Goal: Transaction & Acquisition: Purchase product/service

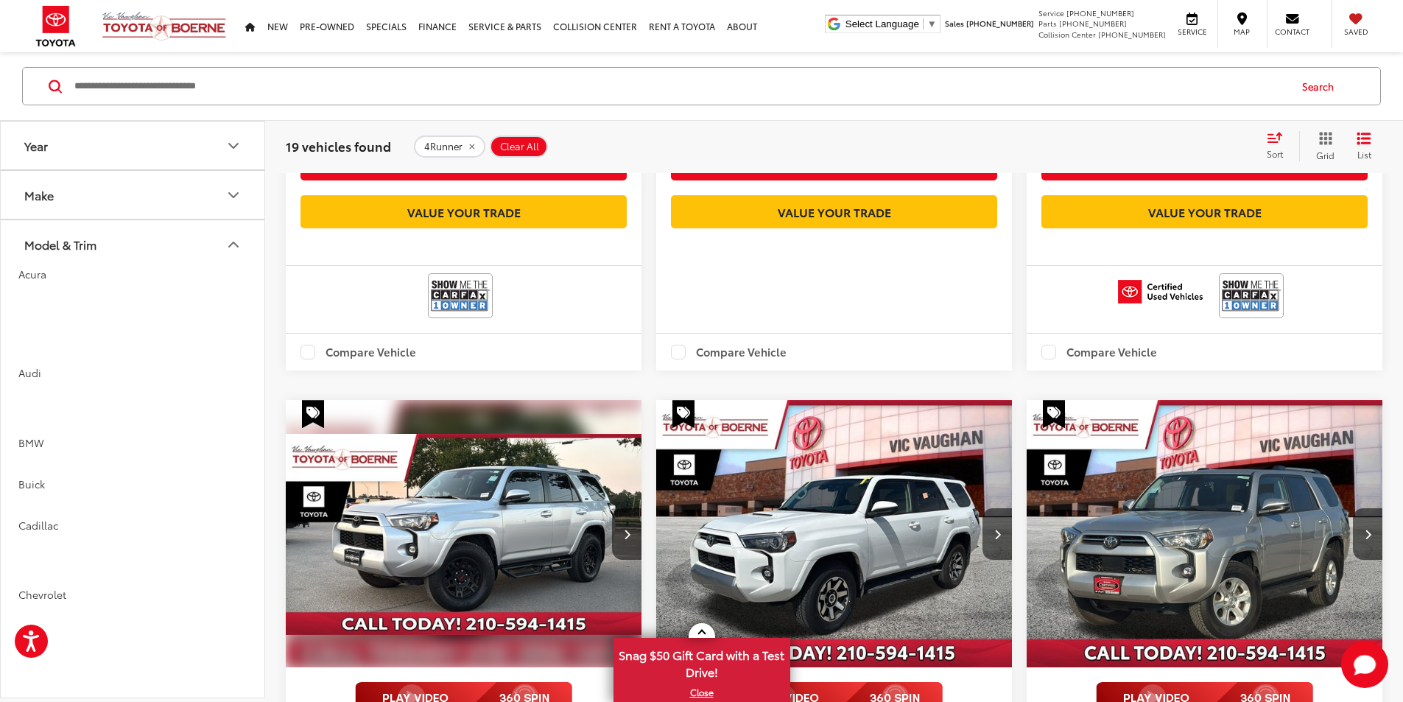
scroll to position [2431, 0]
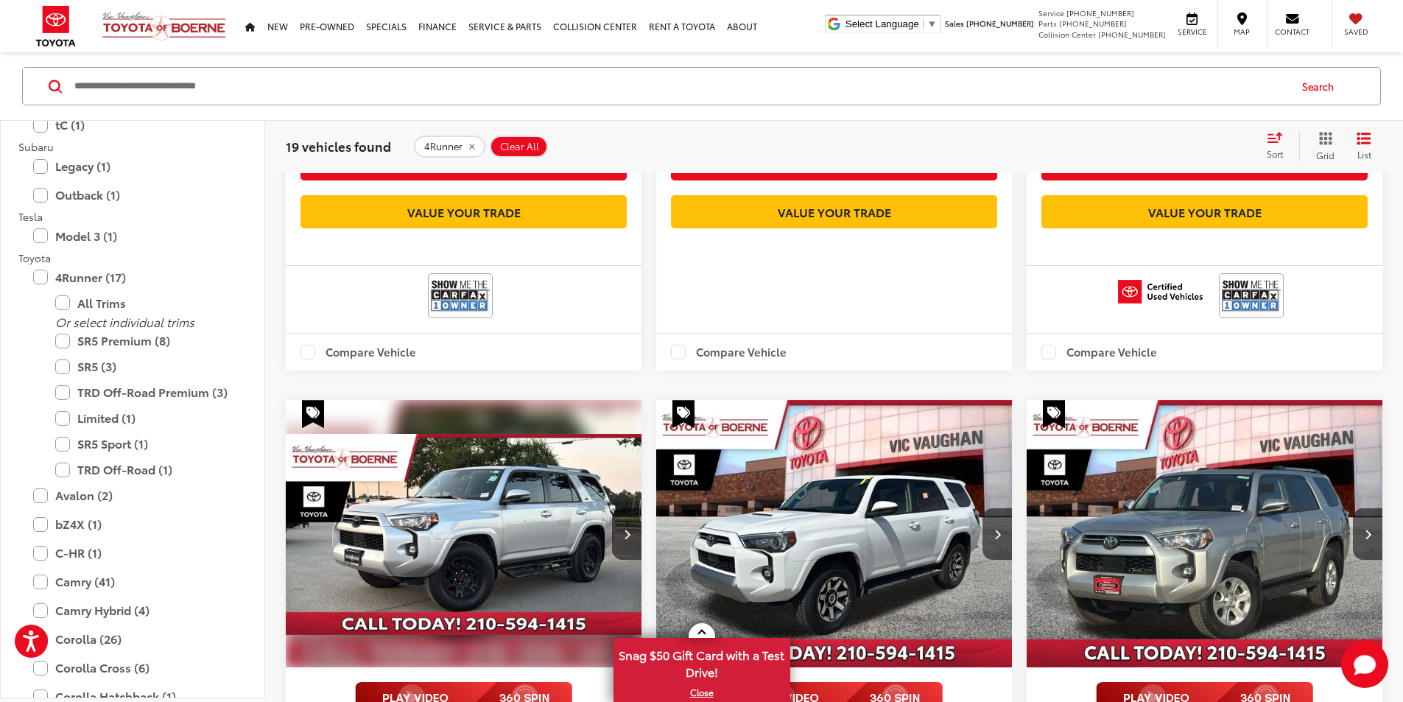
click at [503, 149] on span "Clear All" at bounding box center [519, 146] width 39 height 12
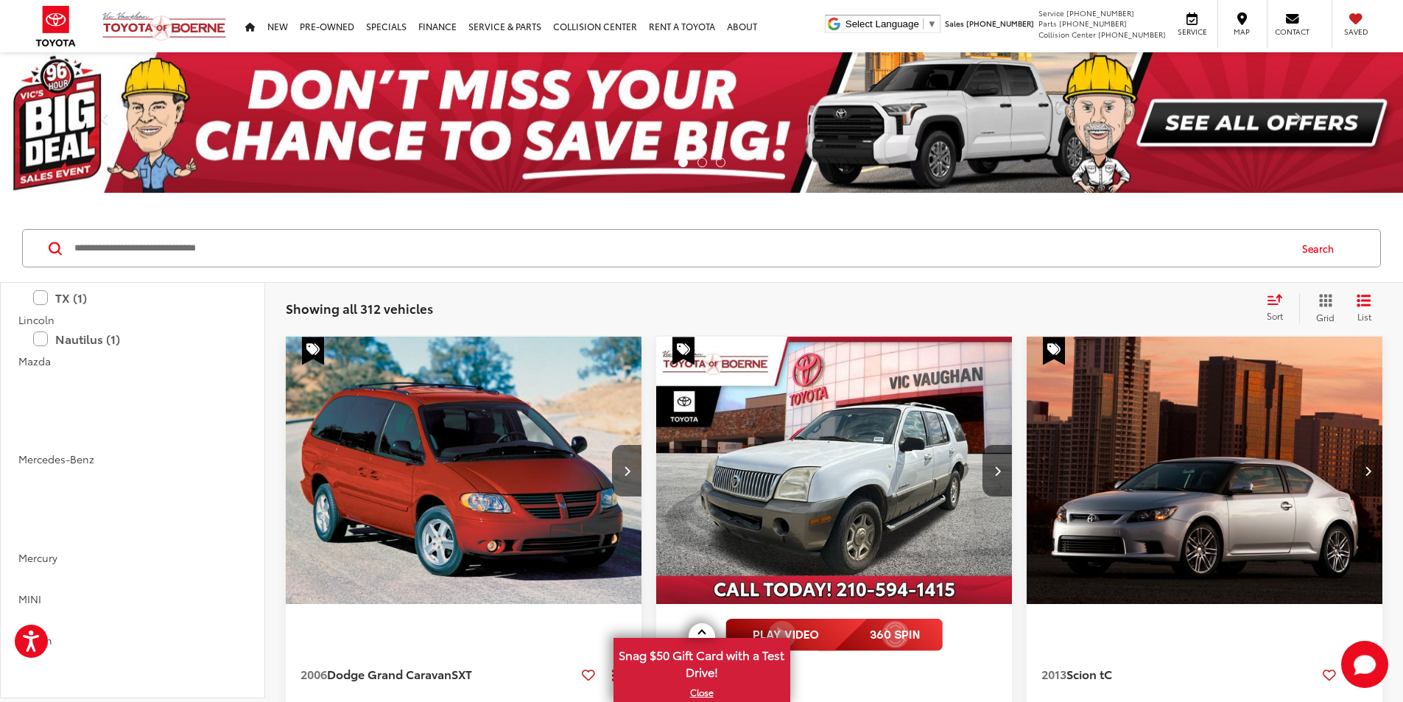
scroll to position [1326, 0]
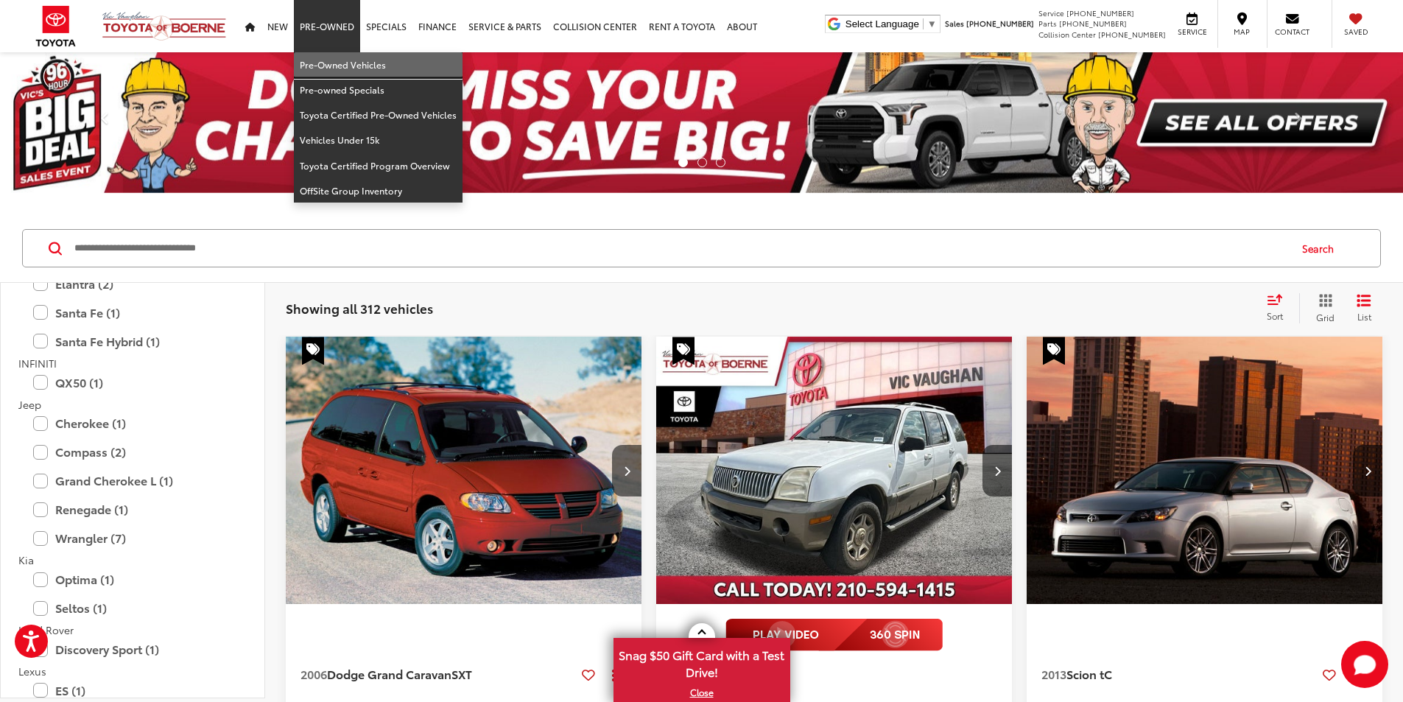
click at [328, 59] on link "Pre-Owned Vehicles" at bounding box center [378, 64] width 169 height 25
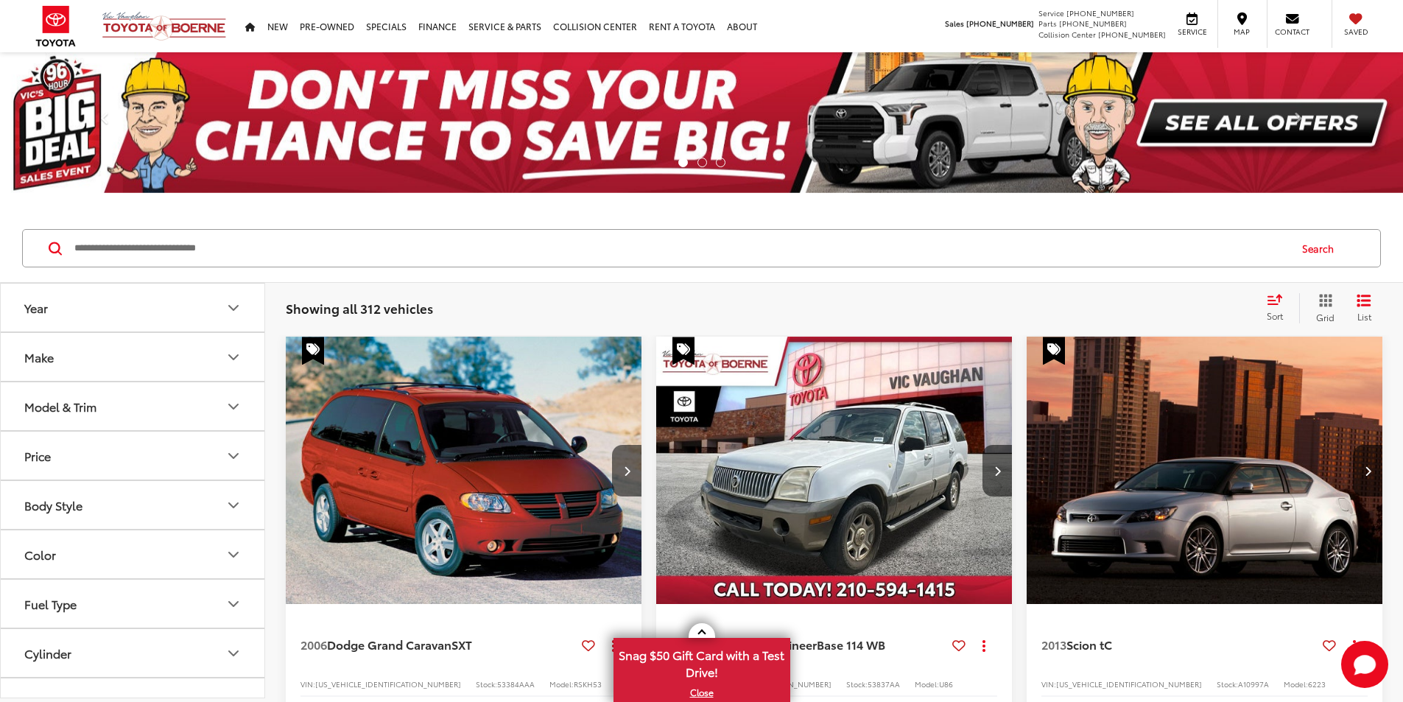
click at [94, 352] on button "Make" at bounding box center [133, 357] width 265 height 48
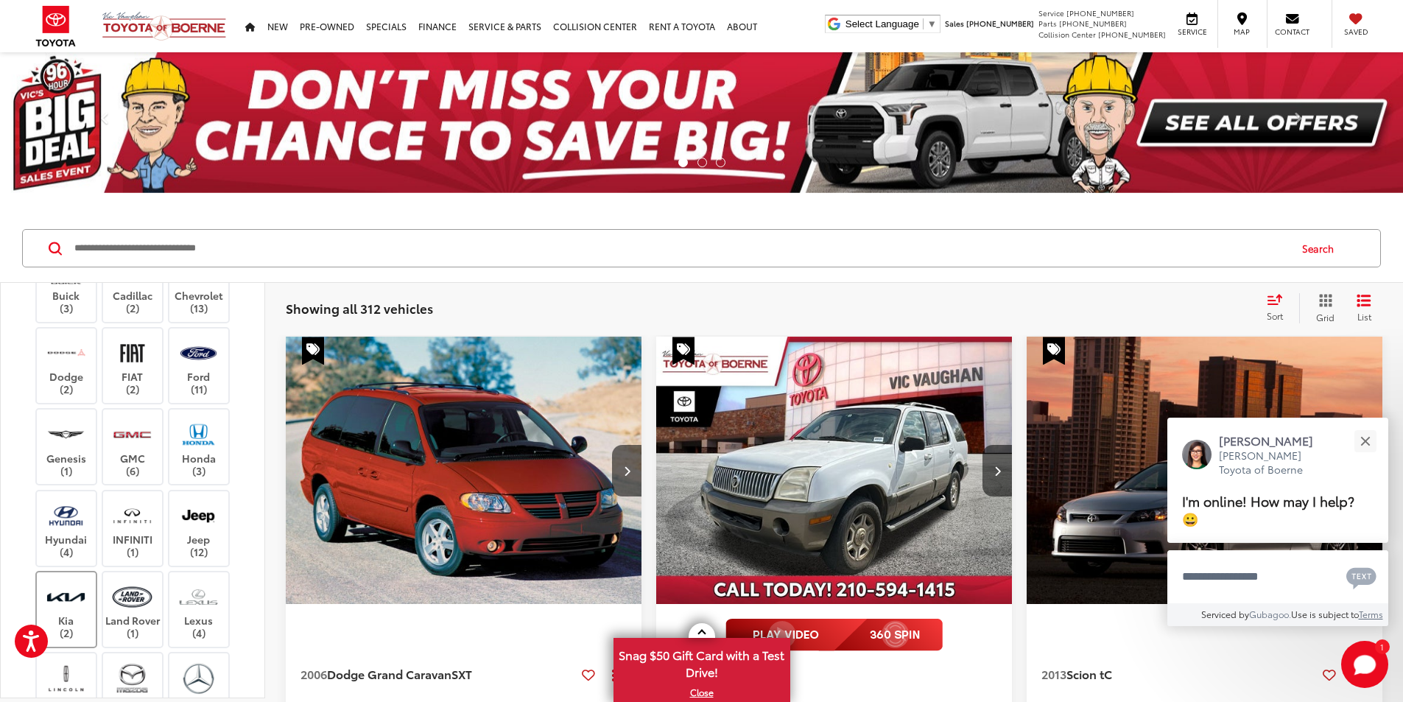
scroll to position [219, 0]
click at [200, 531] on label "Jeep (12)" at bounding box center [199, 528] width 60 height 60
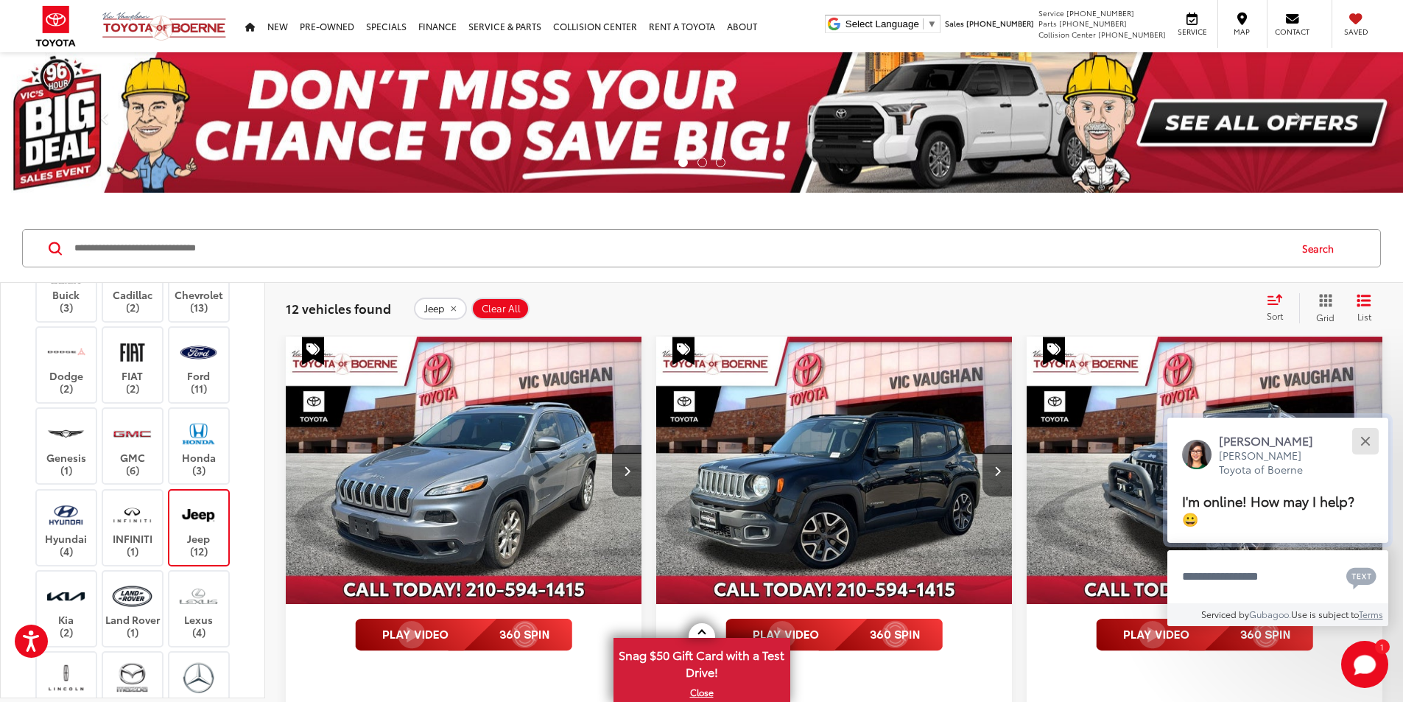
click at [1361, 435] on button "Close" at bounding box center [1365, 441] width 32 height 32
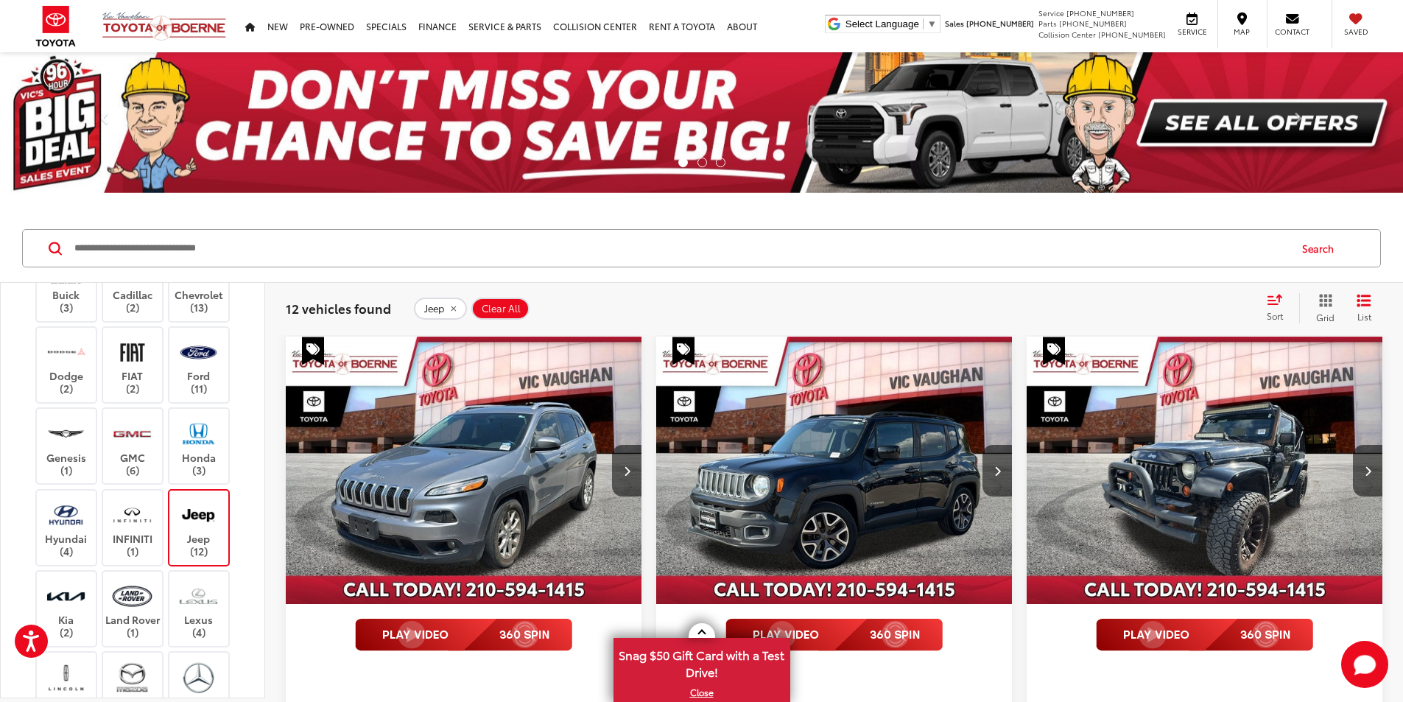
click at [1267, 306] on div "Sort" at bounding box center [1279, 307] width 40 height 29
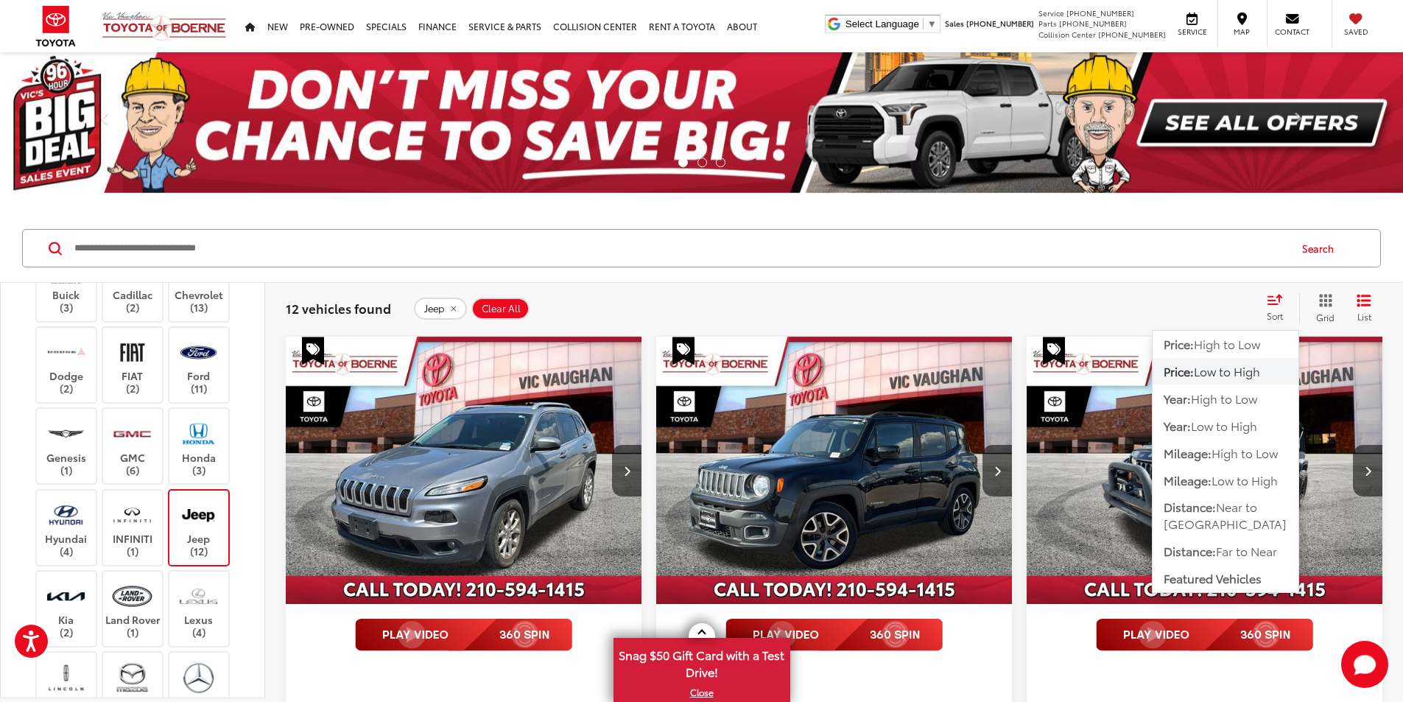
click at [1233, 367] on span "Low to High" at bounding box center [1227, 370] width 66 height 17
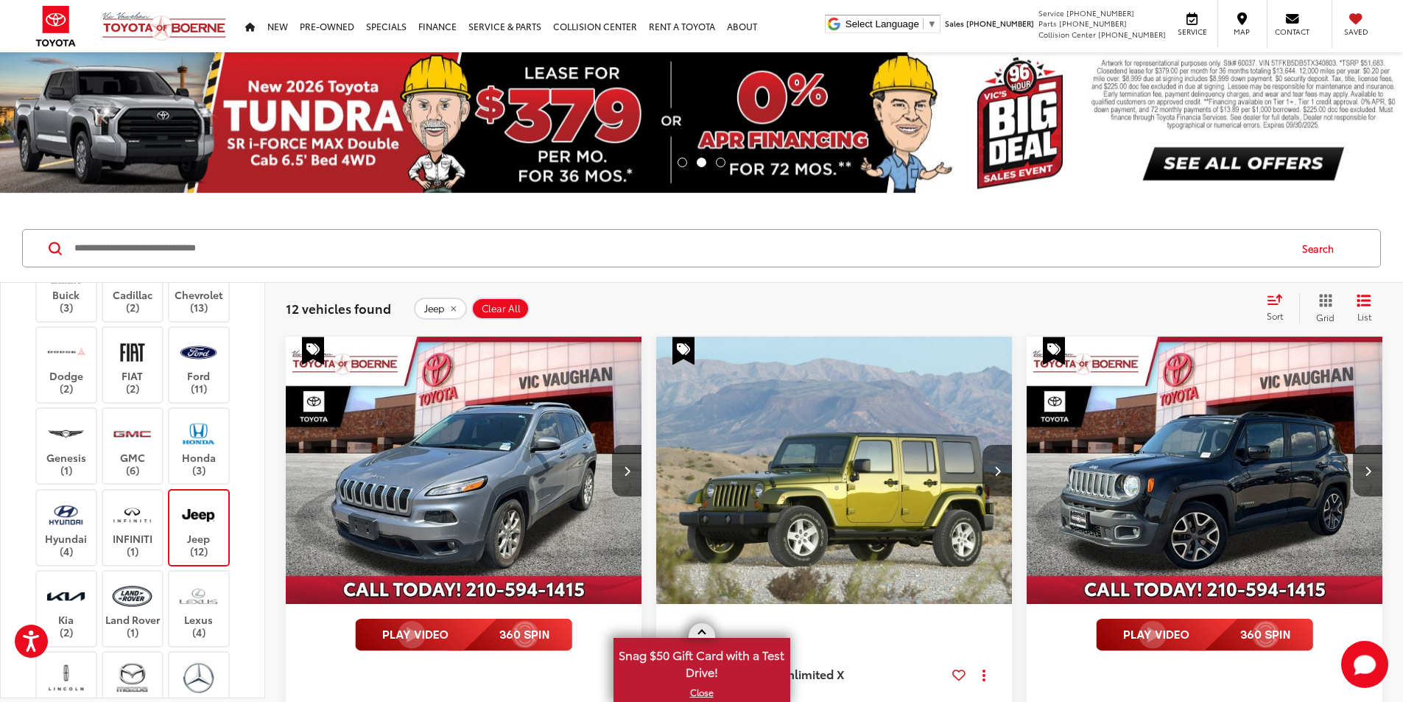
click at [707, 630] on link at bounding box center [702, 630] width 27 height 15
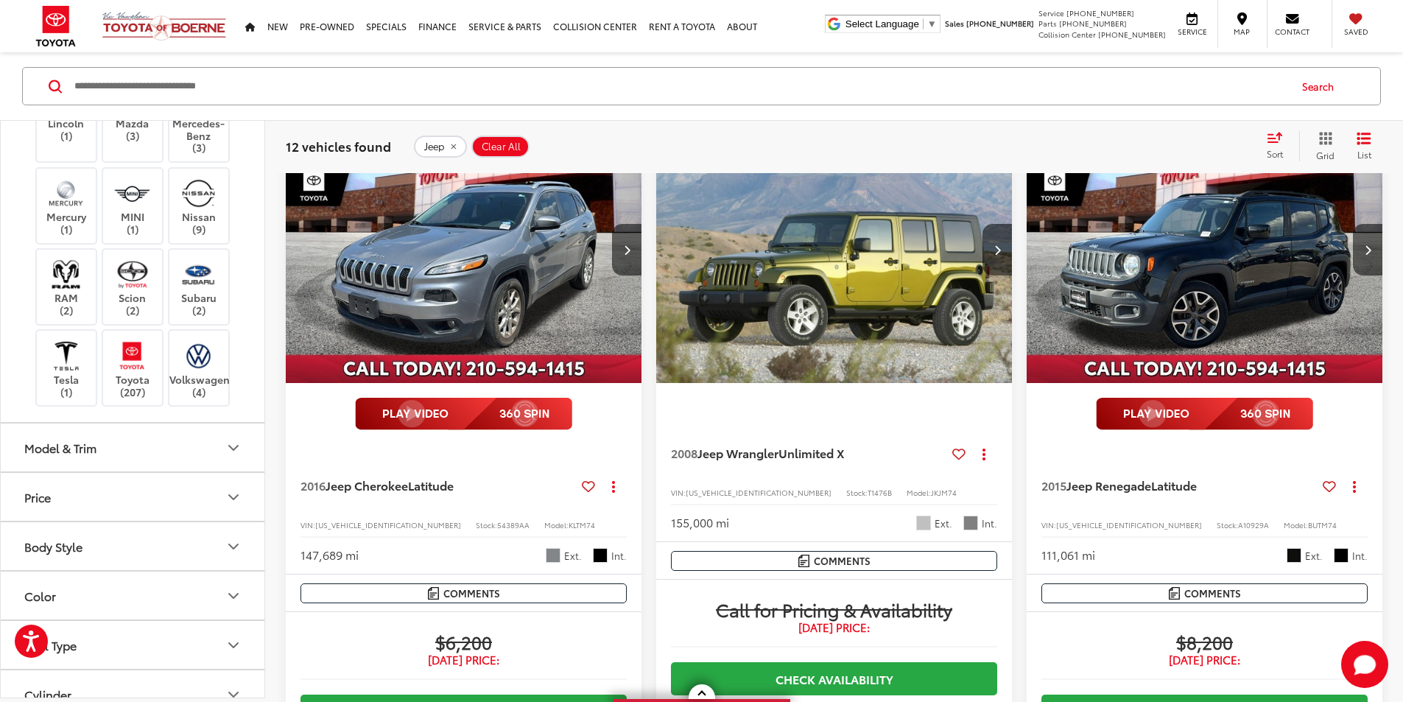
scroll to position [663, 0]
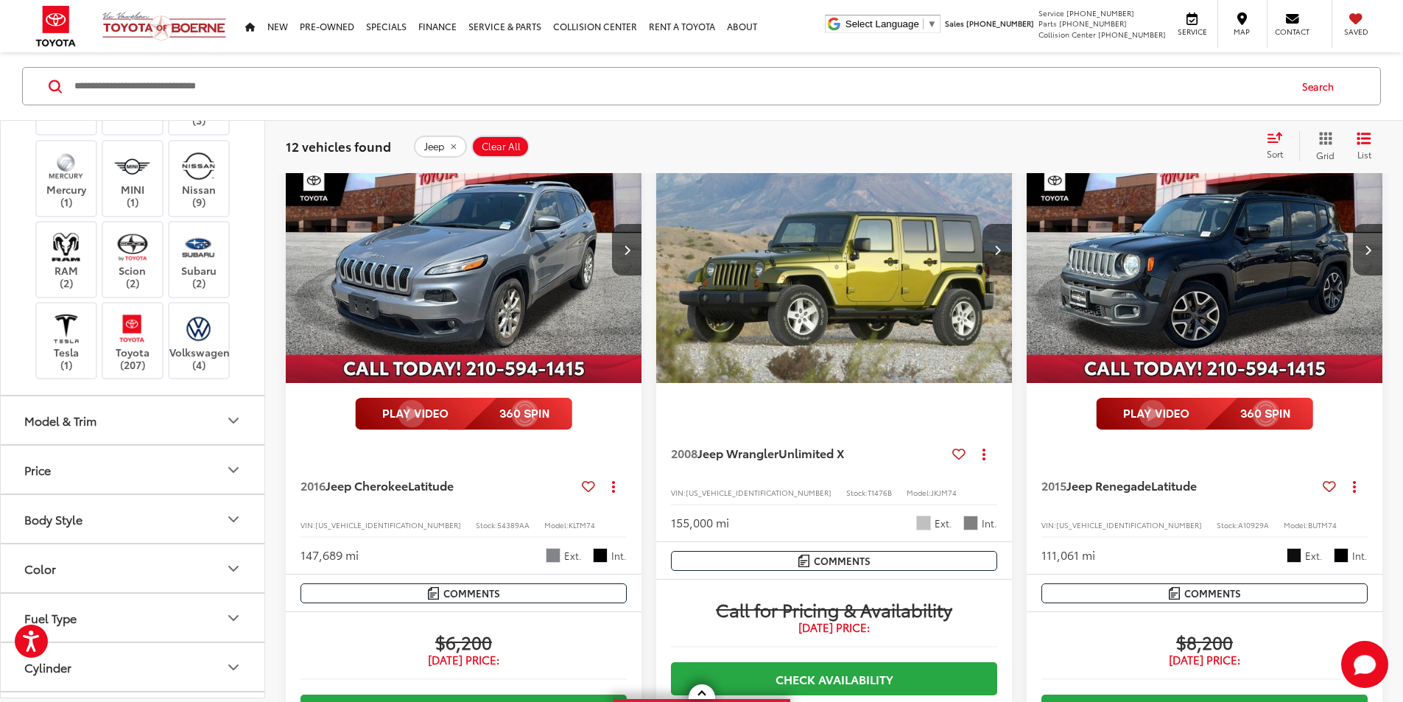
click at [85, 552] on button "Color" at bounding box center [133, 568] width 265 height 48
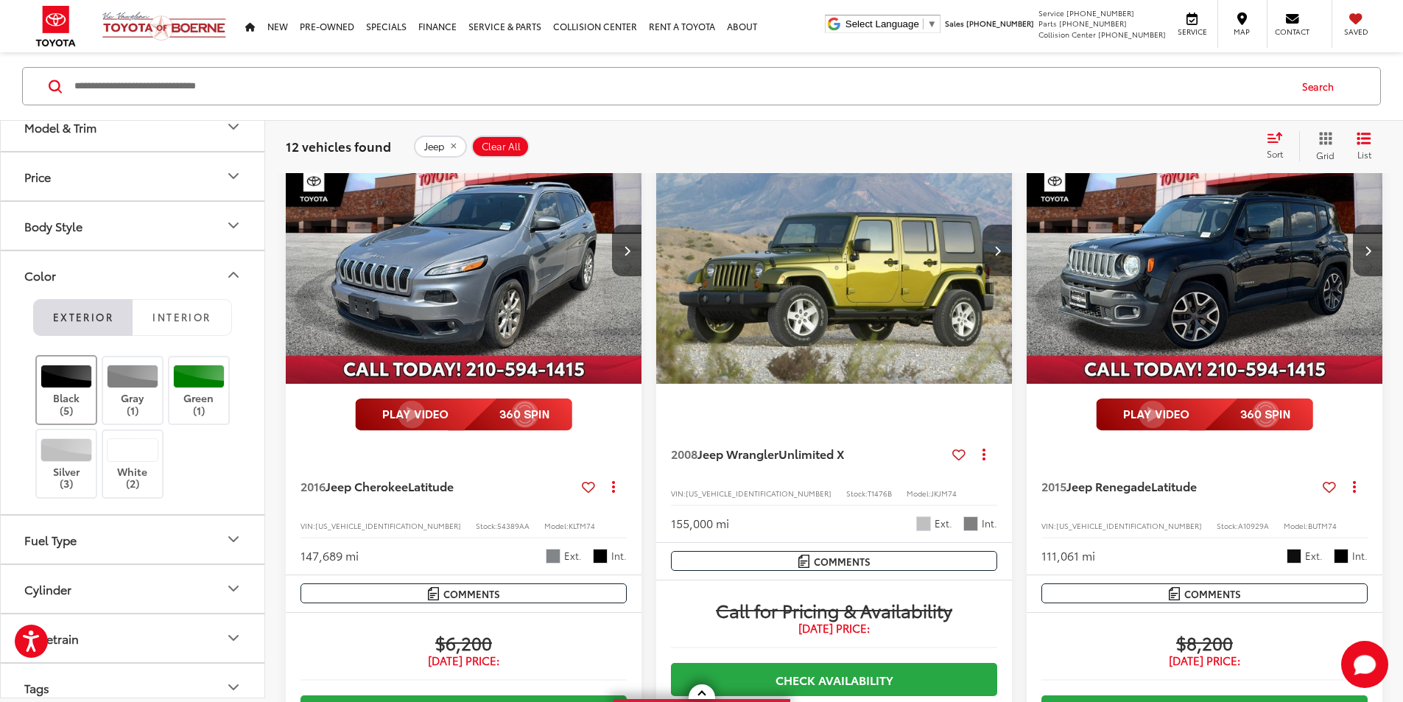
scroll to position [957, 0]
click at [60, 372] on div at bounding box center [67, 375] width 52 height 24
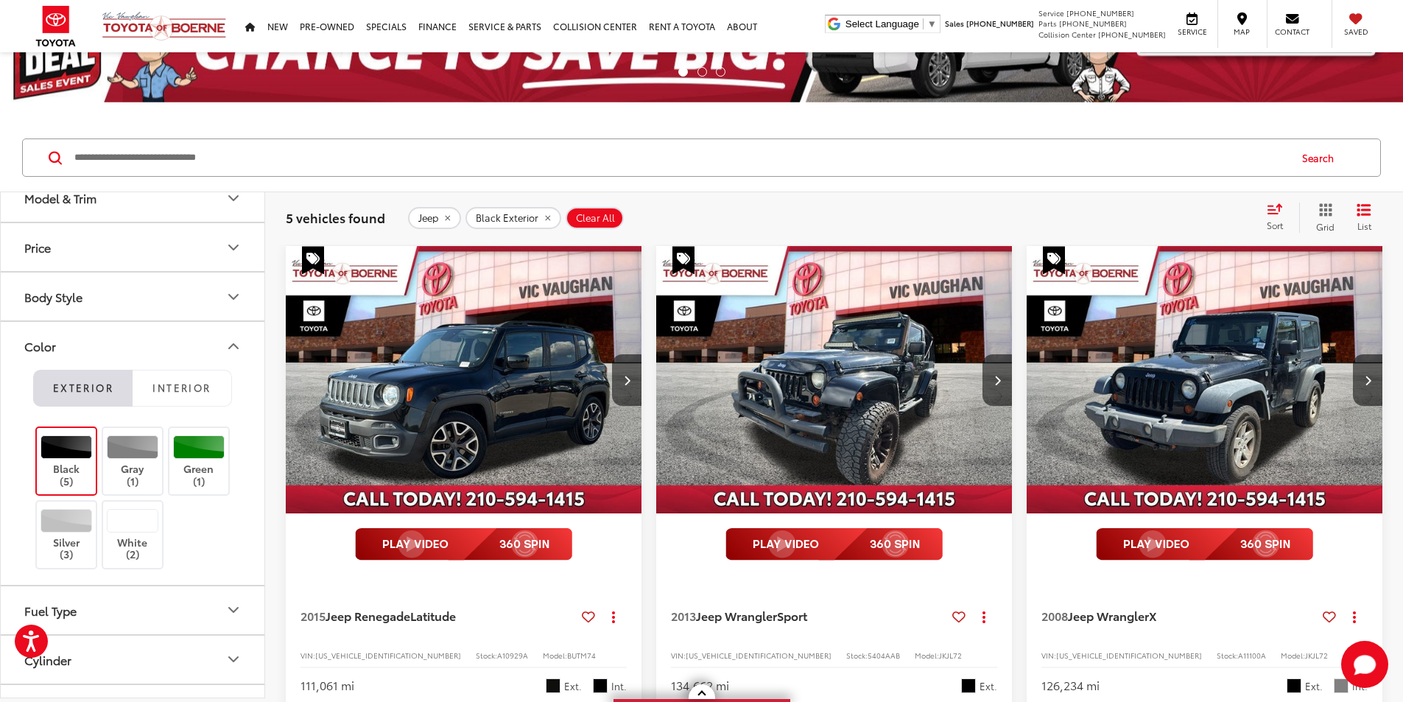
scroll to position [90, 0]
click at [655, 324] on img "2013 Jeep Wrangler Sport 0" at bounding box center [834, 381] width 358 height 269
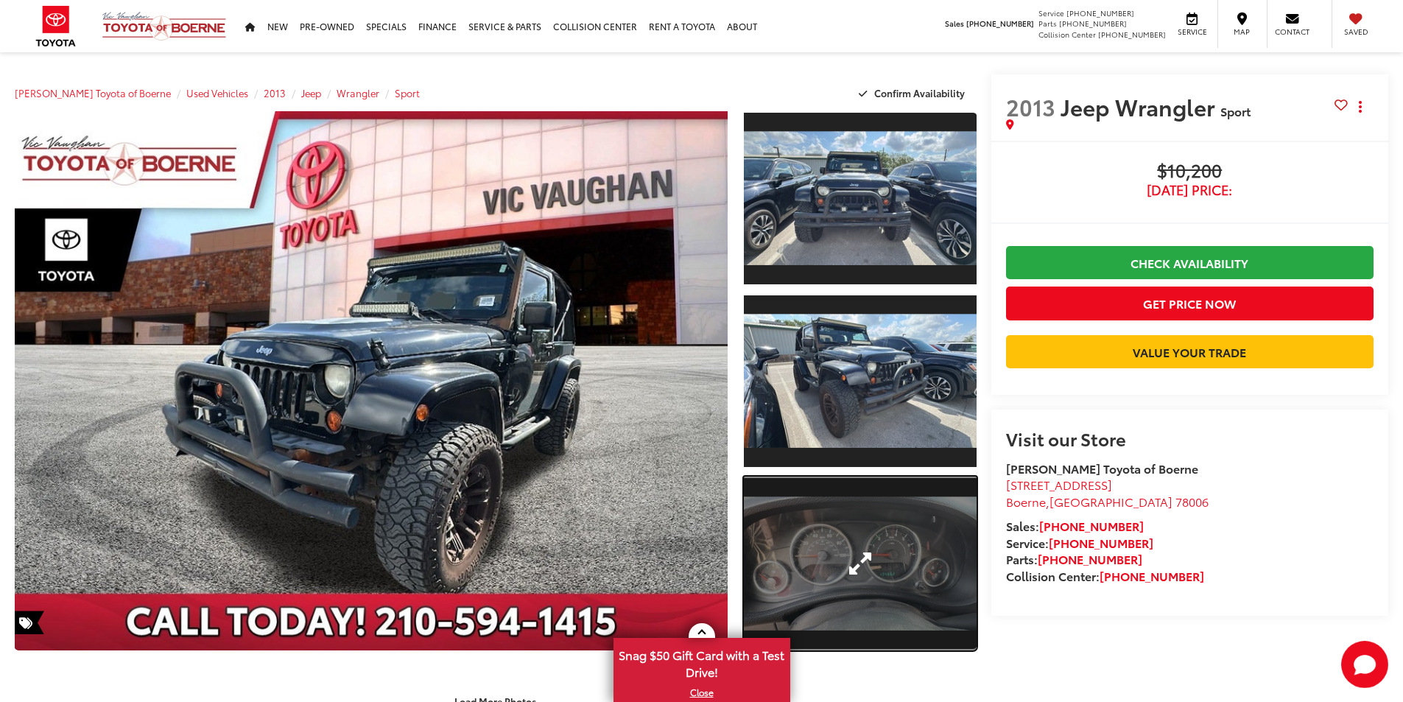
click at [870, 513] on link "Expand Photo 3" at bounding box center [860, 563] width 233 height 175
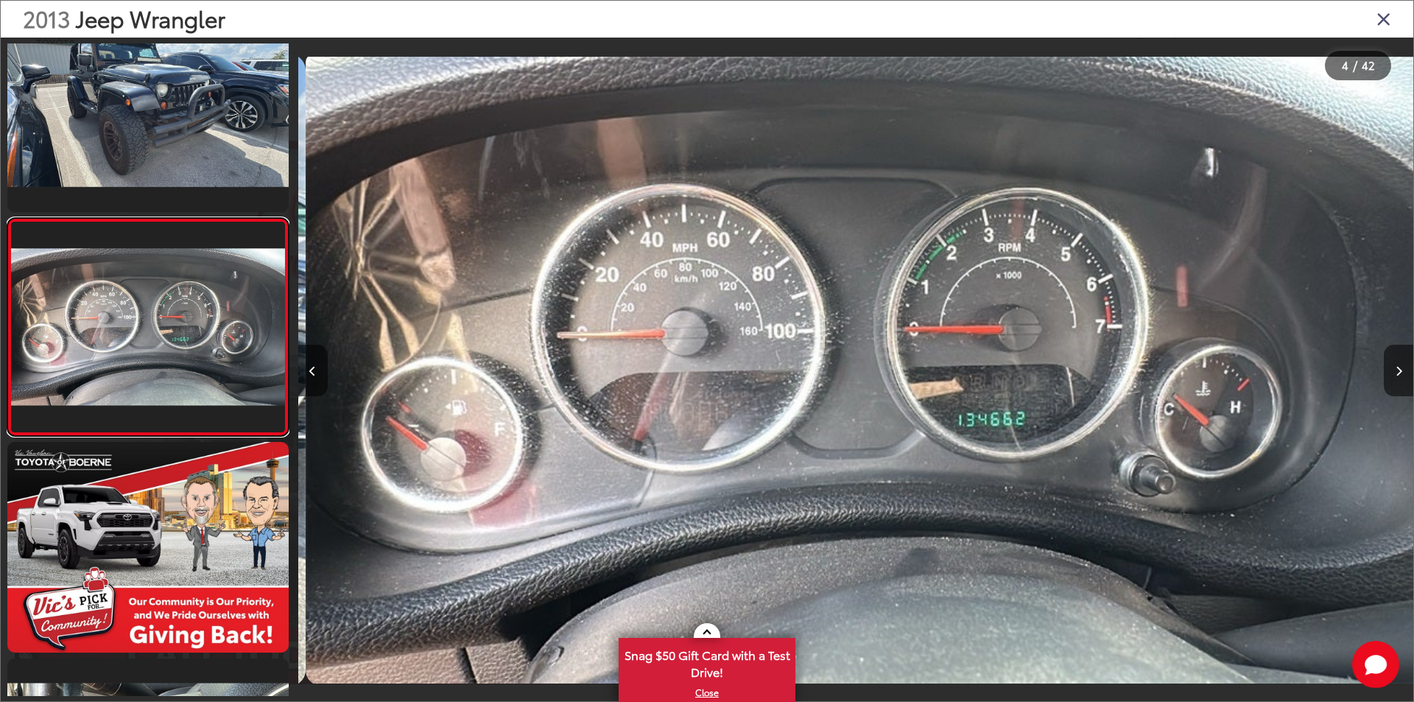
scroll to position [0, 3346]
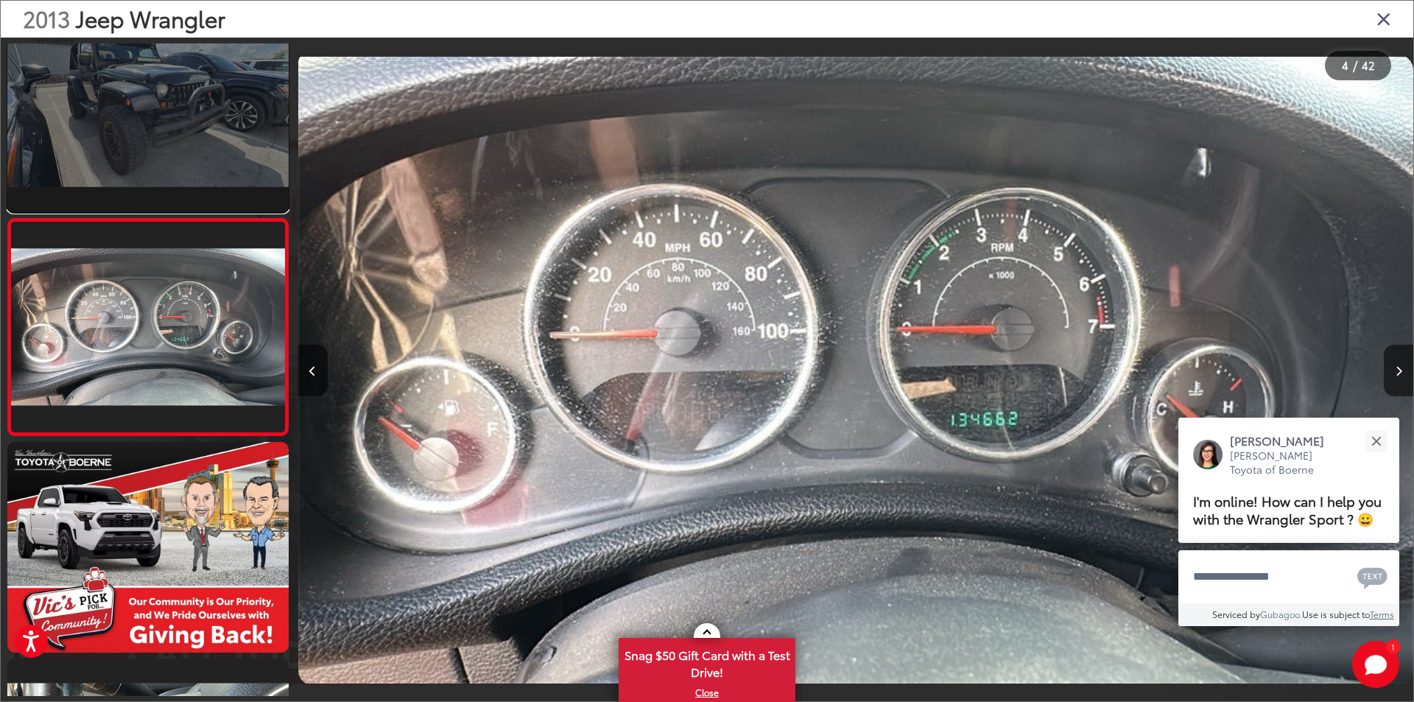
click at [184, 131] on link at bounding box center [147, 106] width 281 height 211
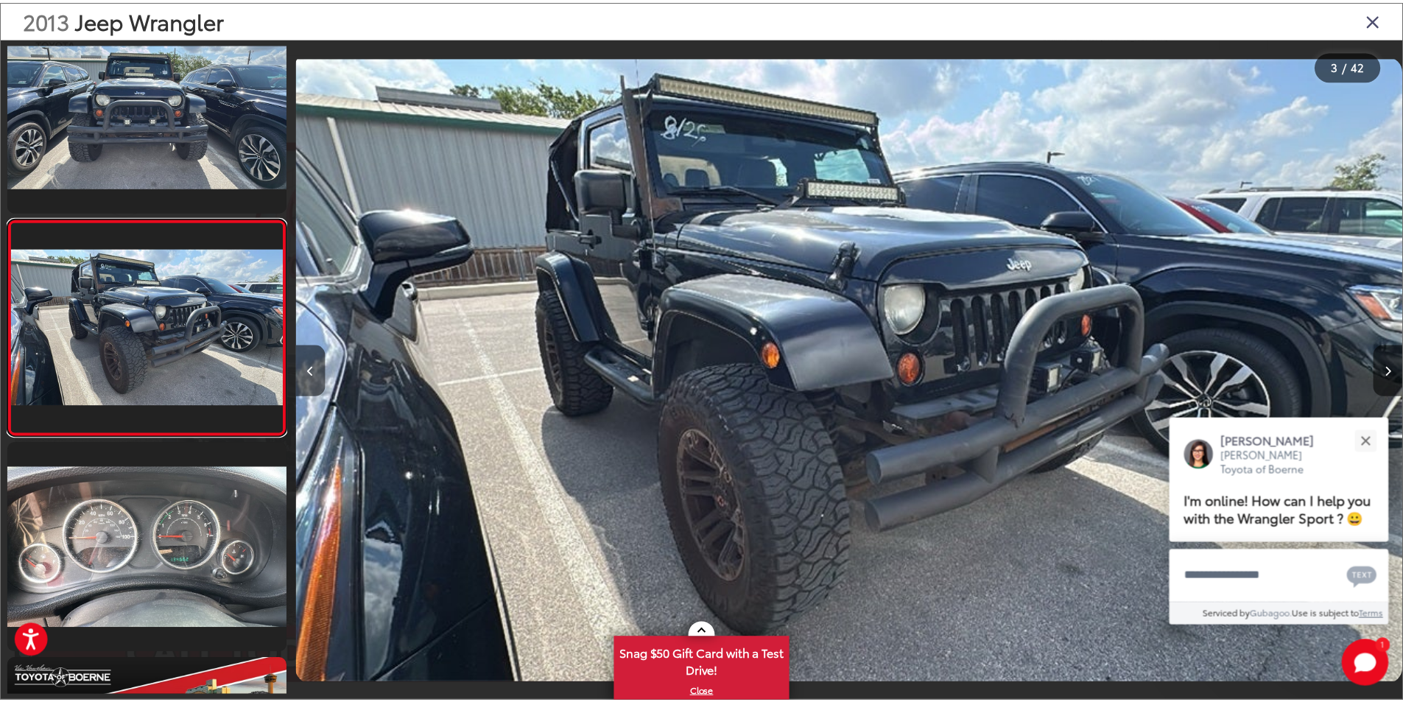
scroll to position [0, 0]
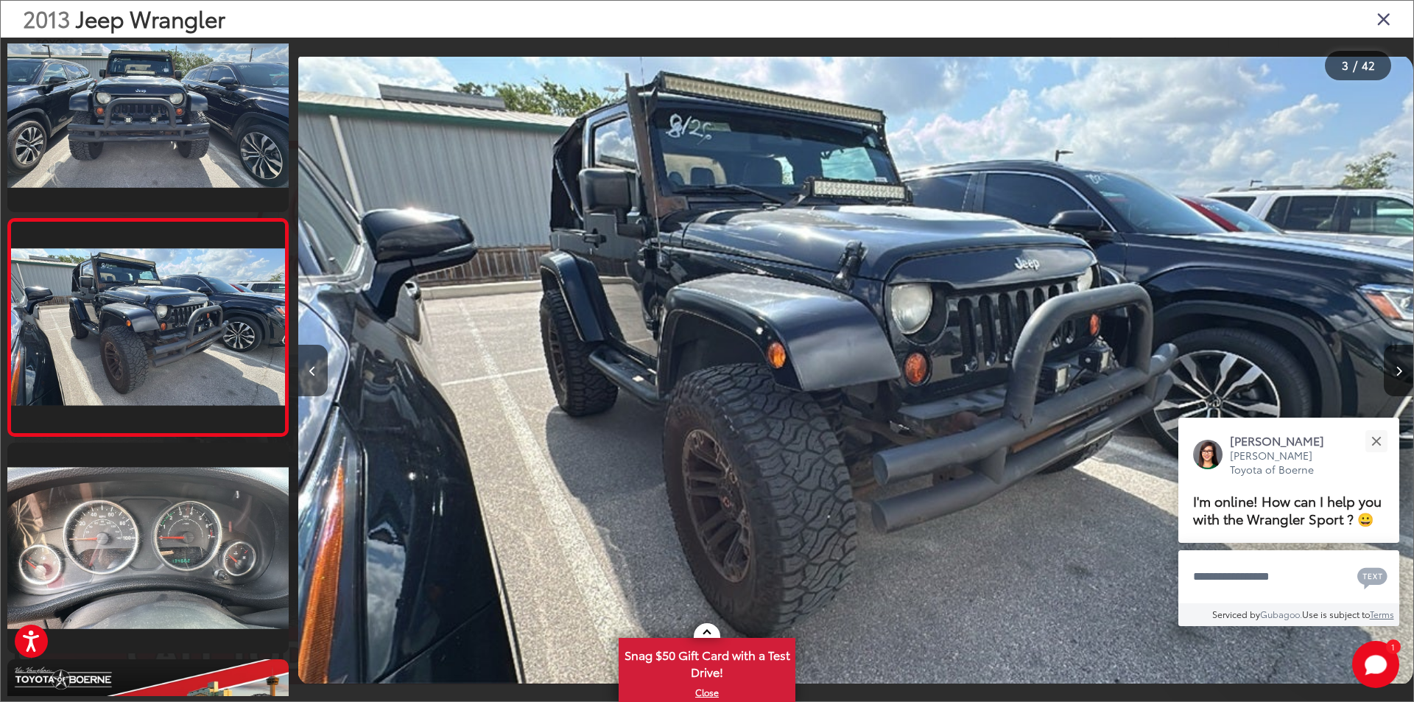
click at [1385, 18] on icon "Close gallery" at bounding box center [1383, 18] width 15 height 19
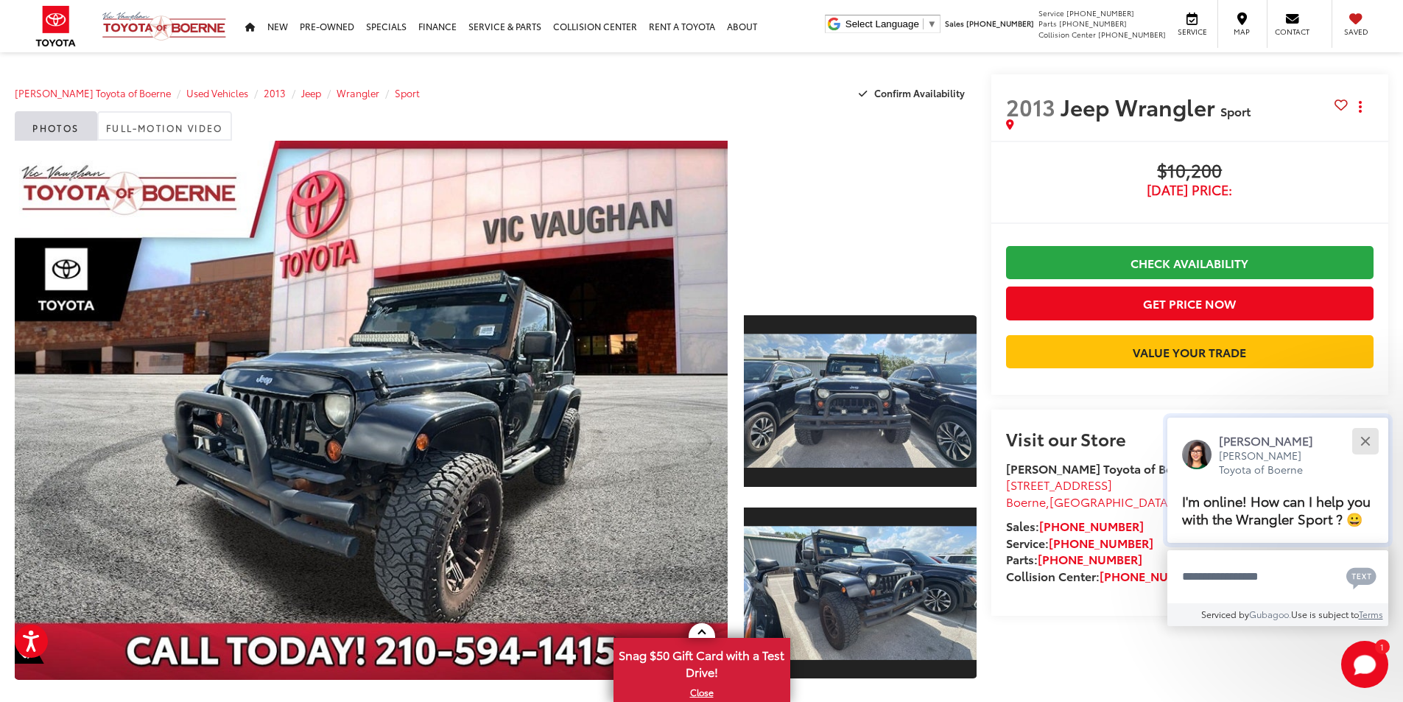
click at [1363, 438] on div "Close" at bounding box center [1365, 441] width 10 height 10
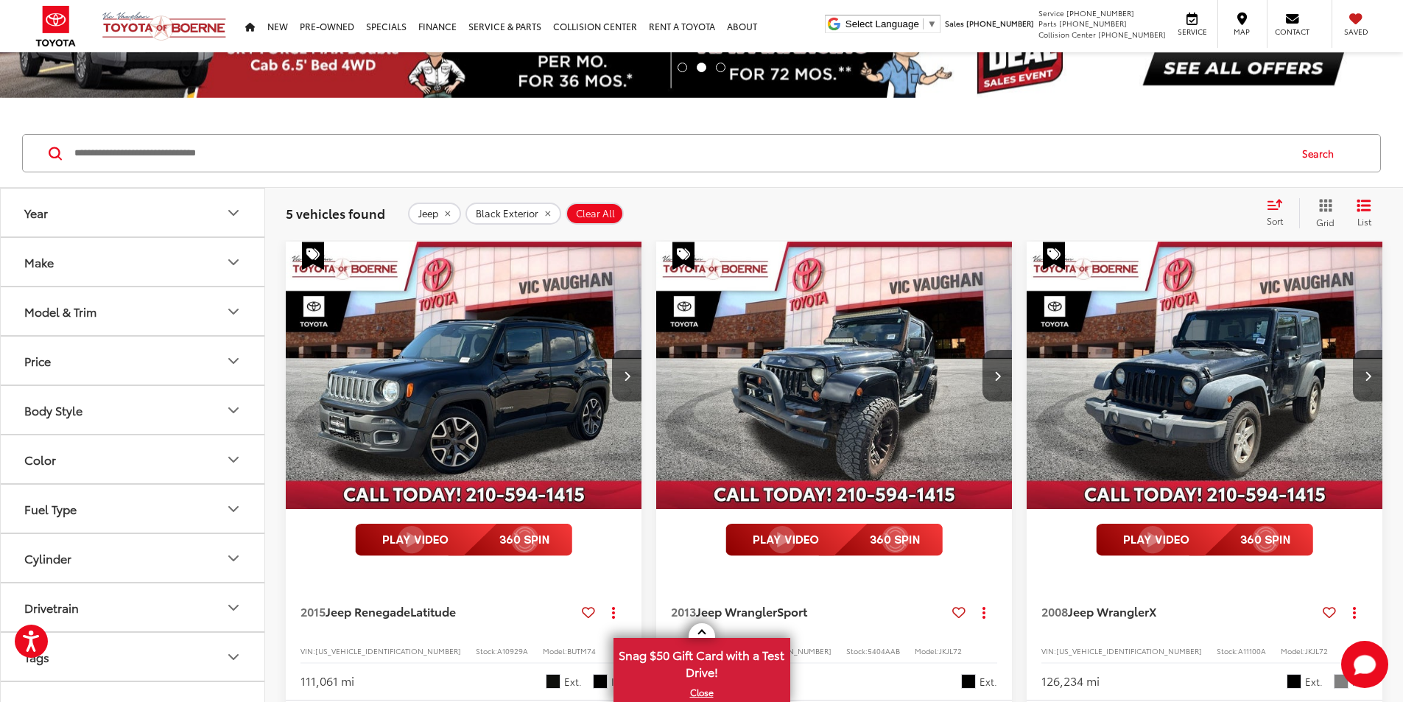
scroll to position [93, 0]
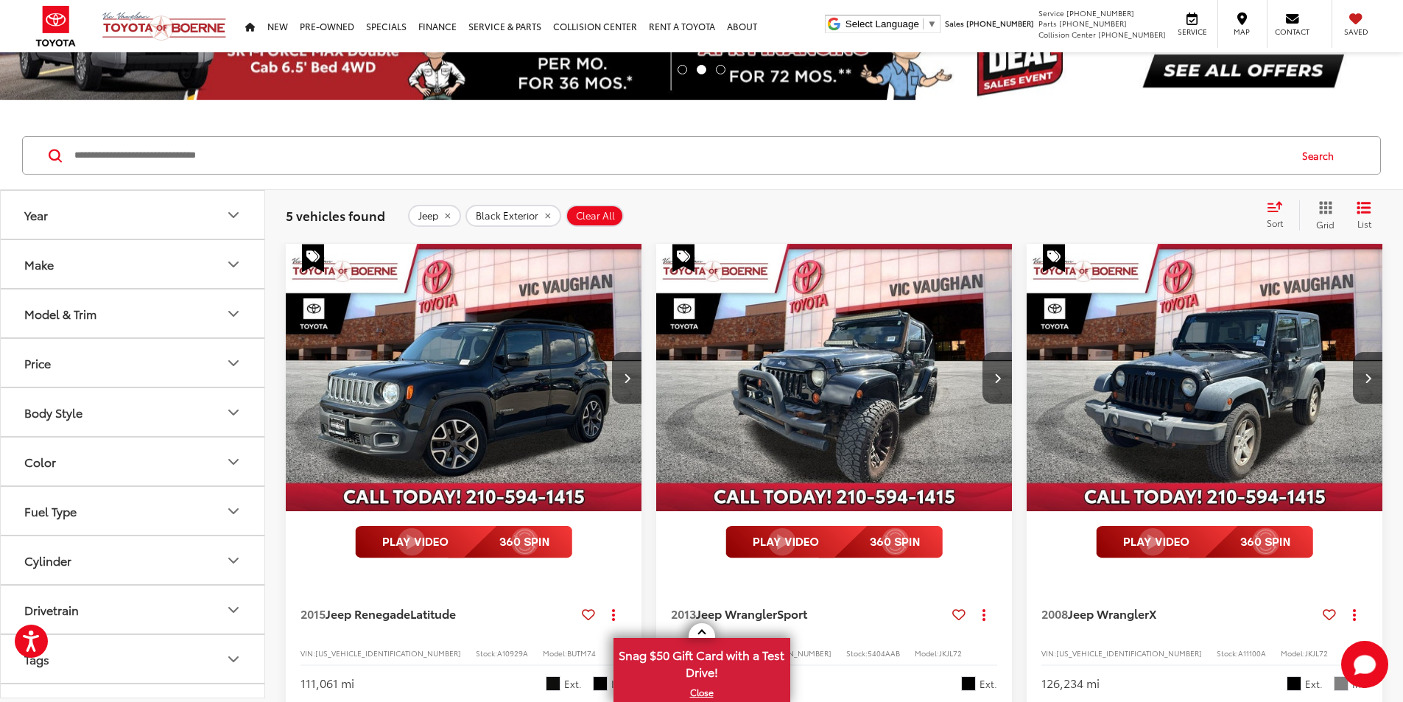
click at [693, 356] on img "2013 Jeep Wrangler Sport 0" at bounding box center [834, 378] width 358 height 269
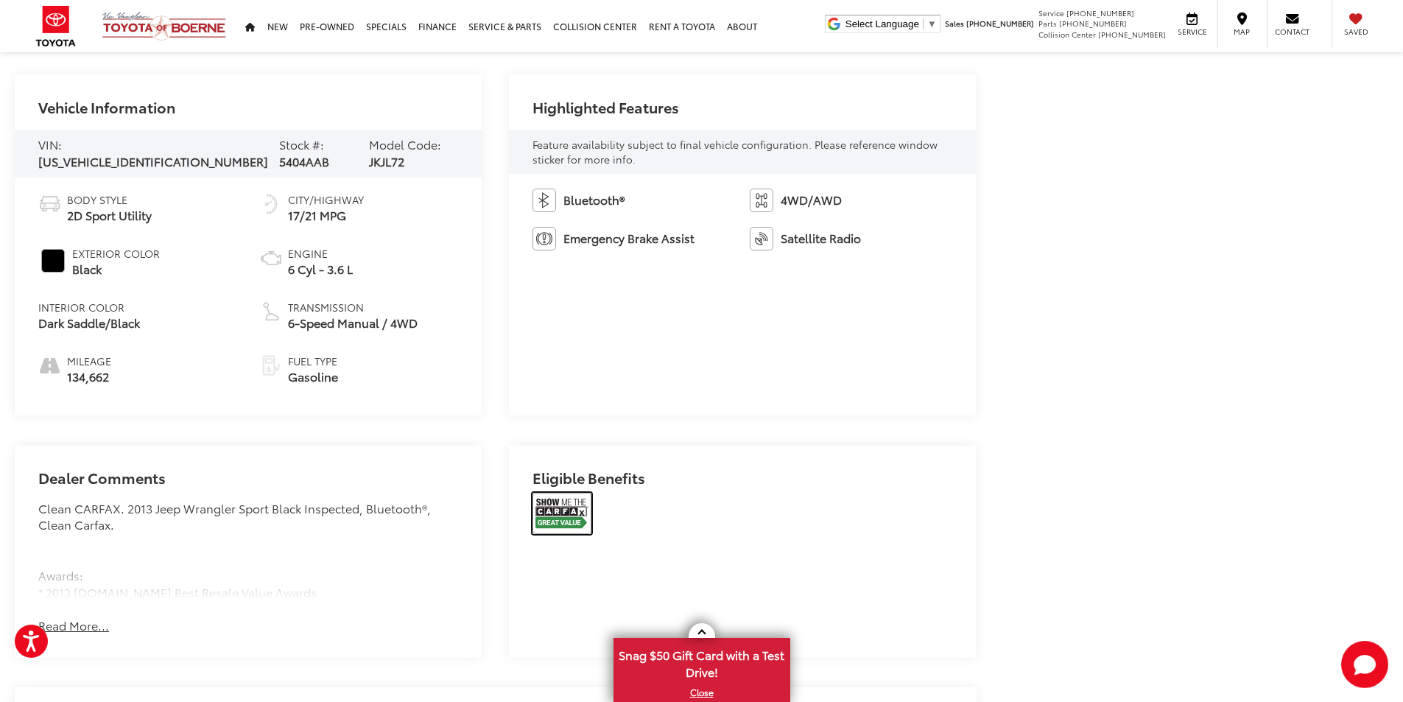
click at [578, 493] on img at bounding box center [561, 513] width 59 height 41
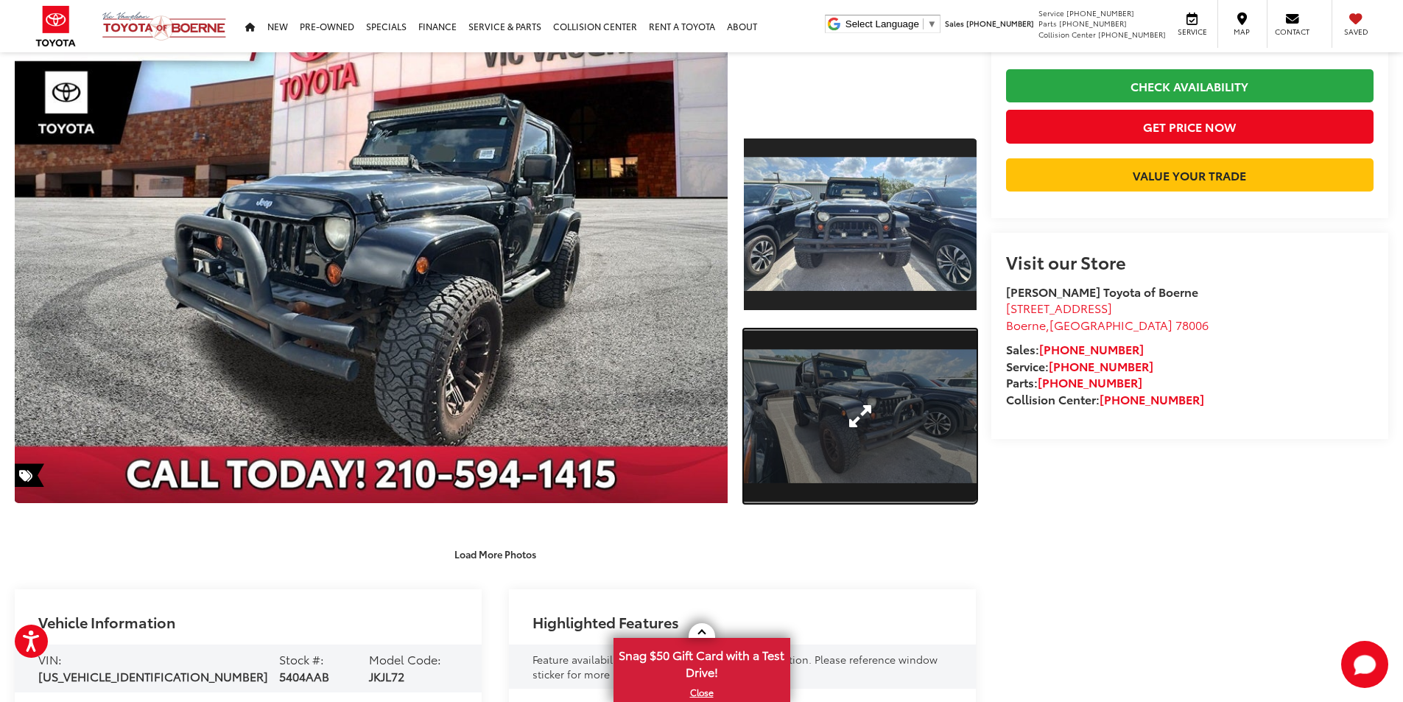
click at [888, 426] on link "Expand Photo 2" at bounding box center [860, 416] width 233 height 175
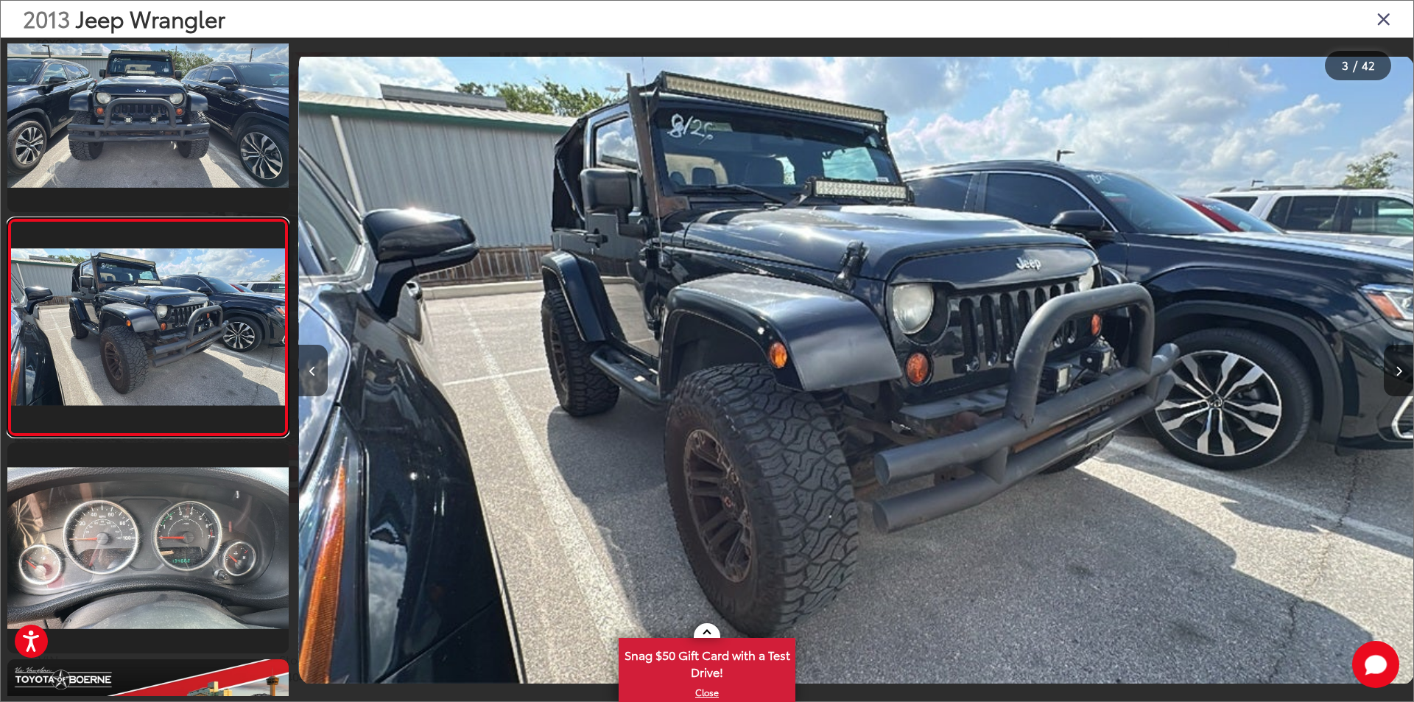
scroll to position [0, 2231]
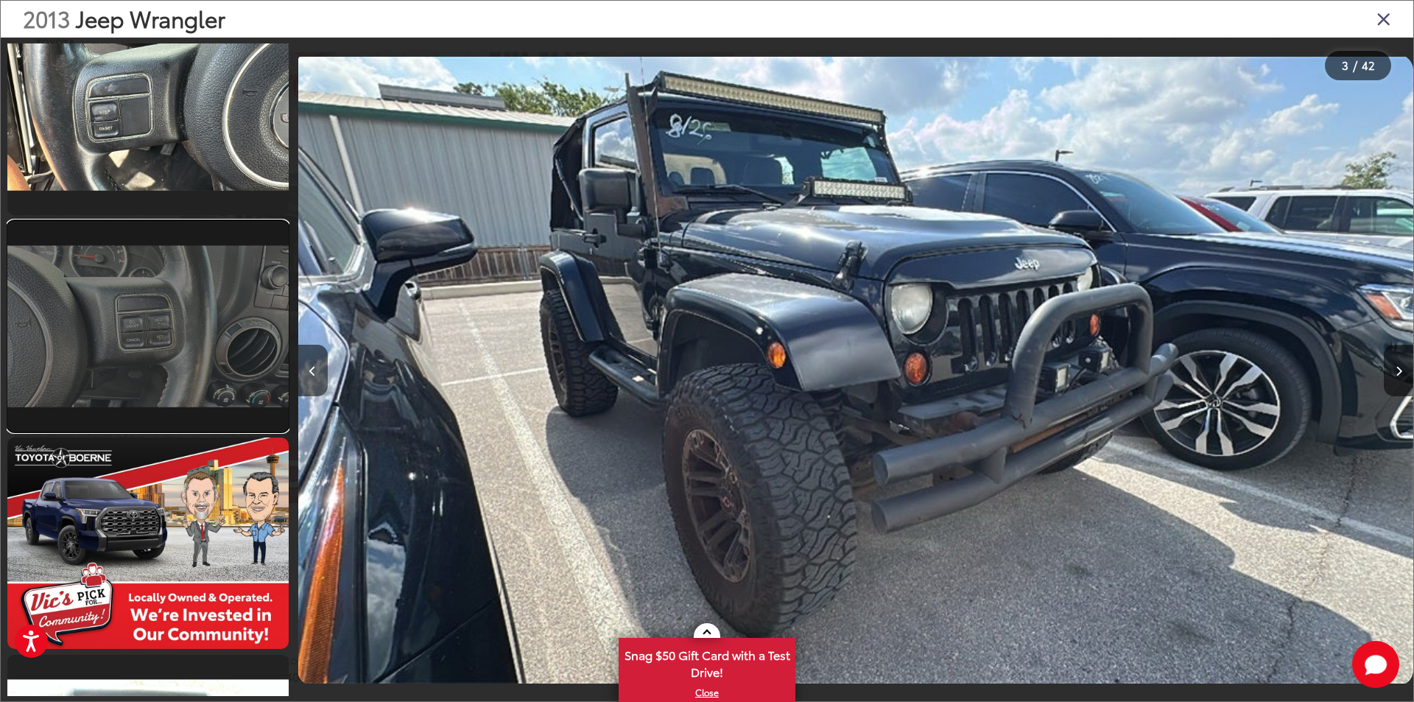
click at [138, 362] on link at bounding box center [147, 326] width 281 height 211
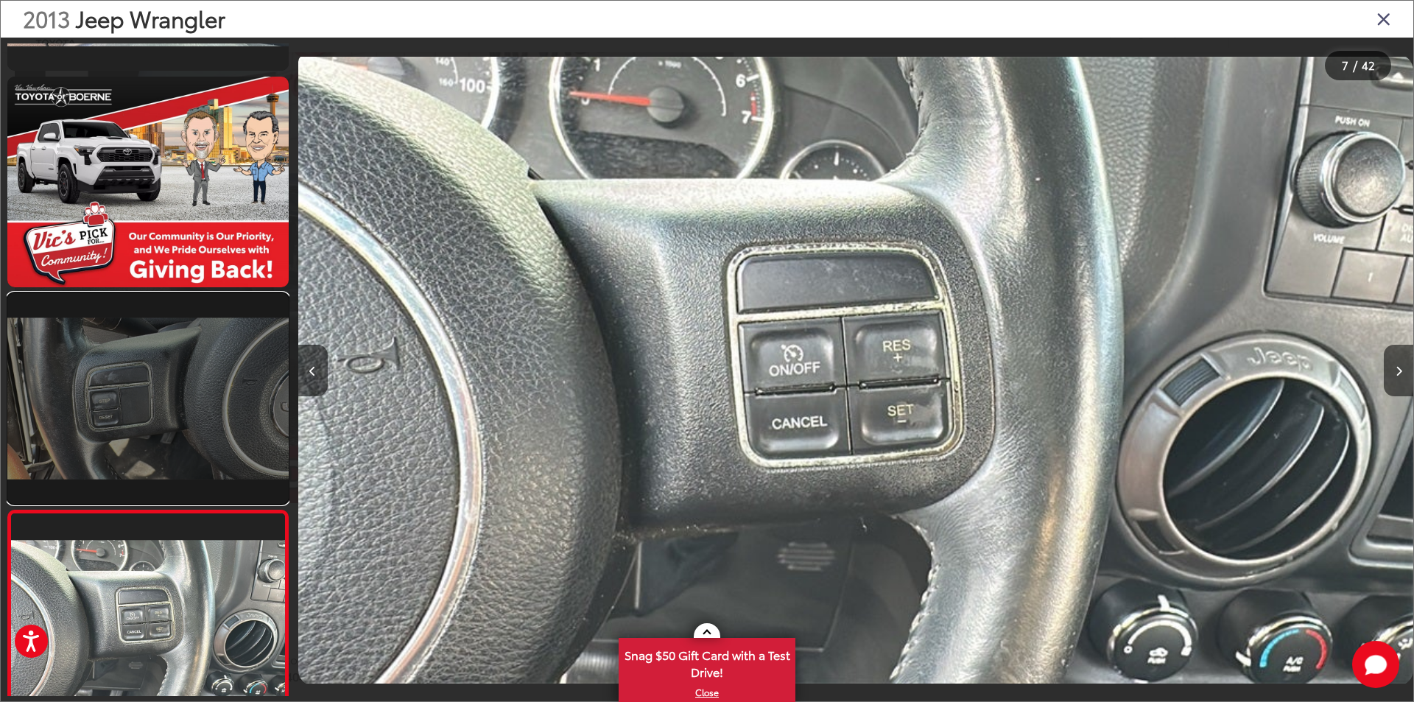
scroll to position [833, 0]
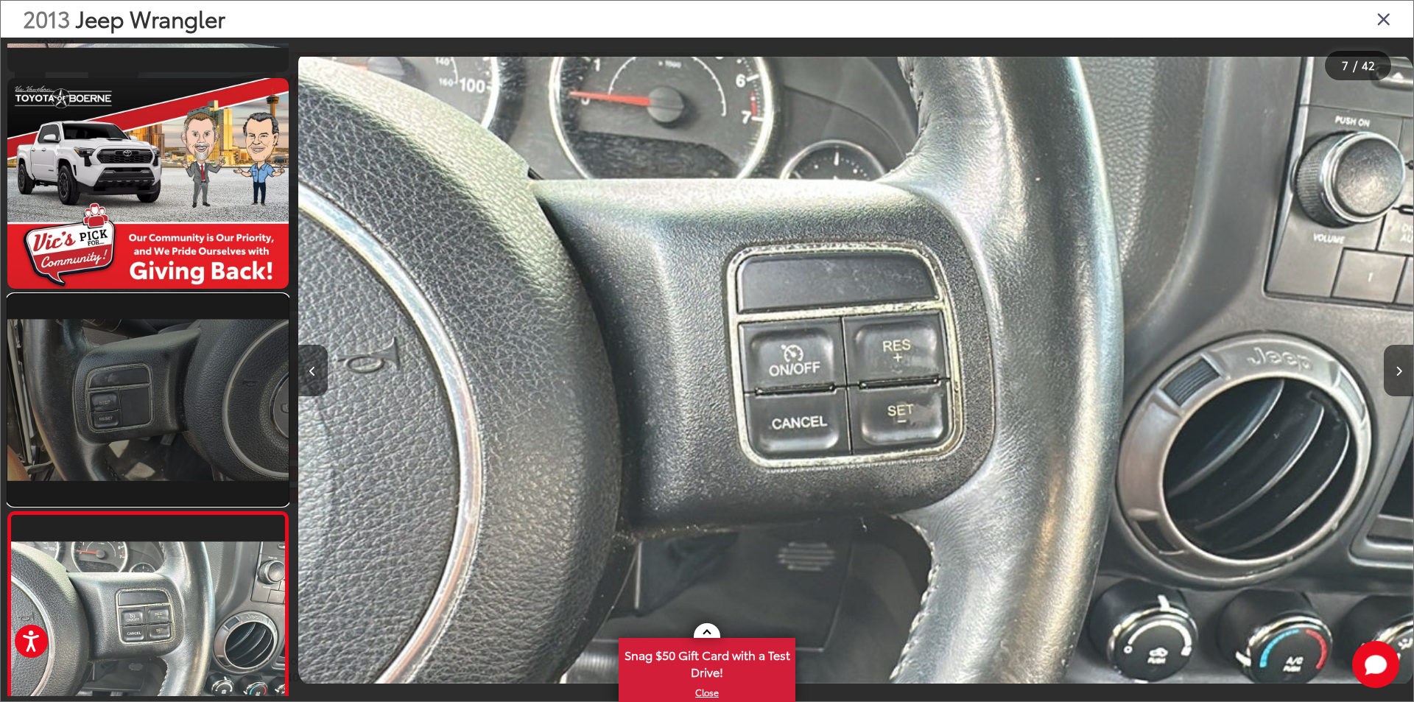
click at [138, 362] on link at bounding box center [147, 400] width 281 height 211
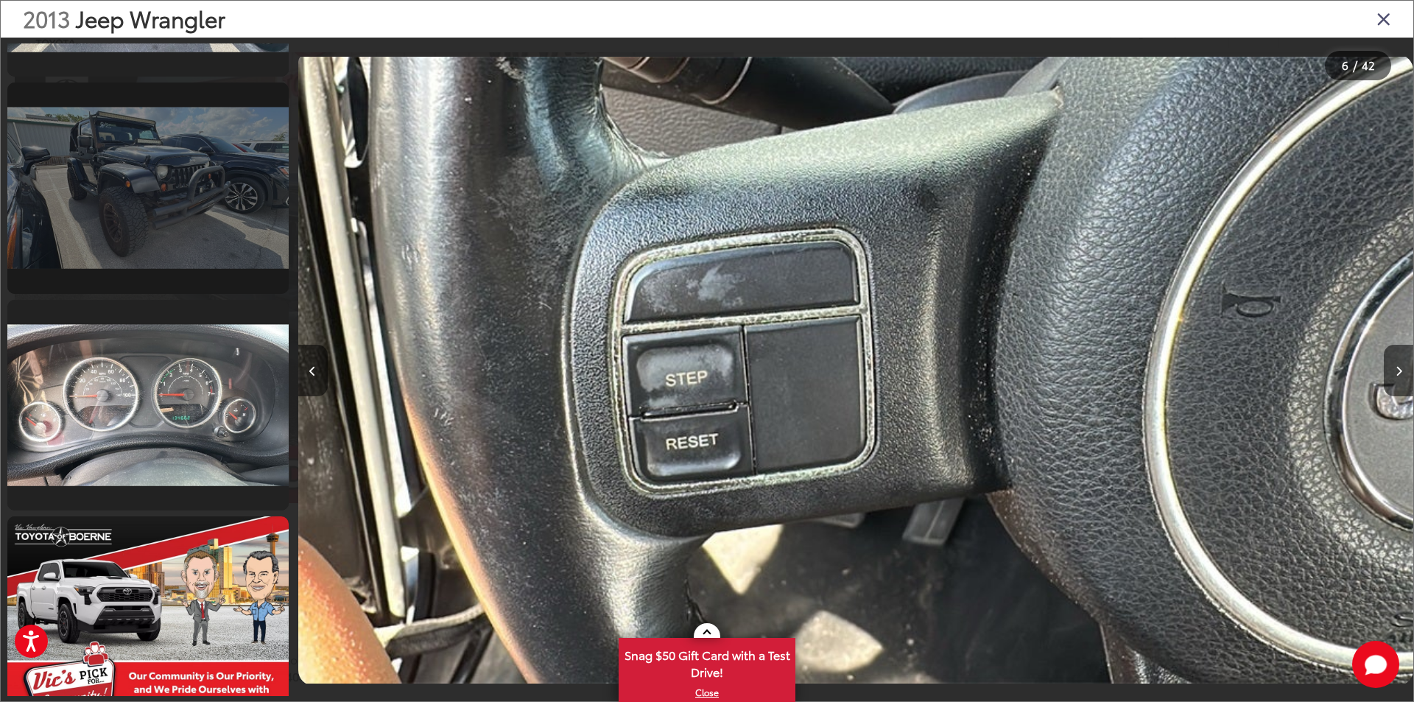
scroll to position [394, 0]
click at [175, 227] on link at bounding box center [147, 188] width 281 height 211
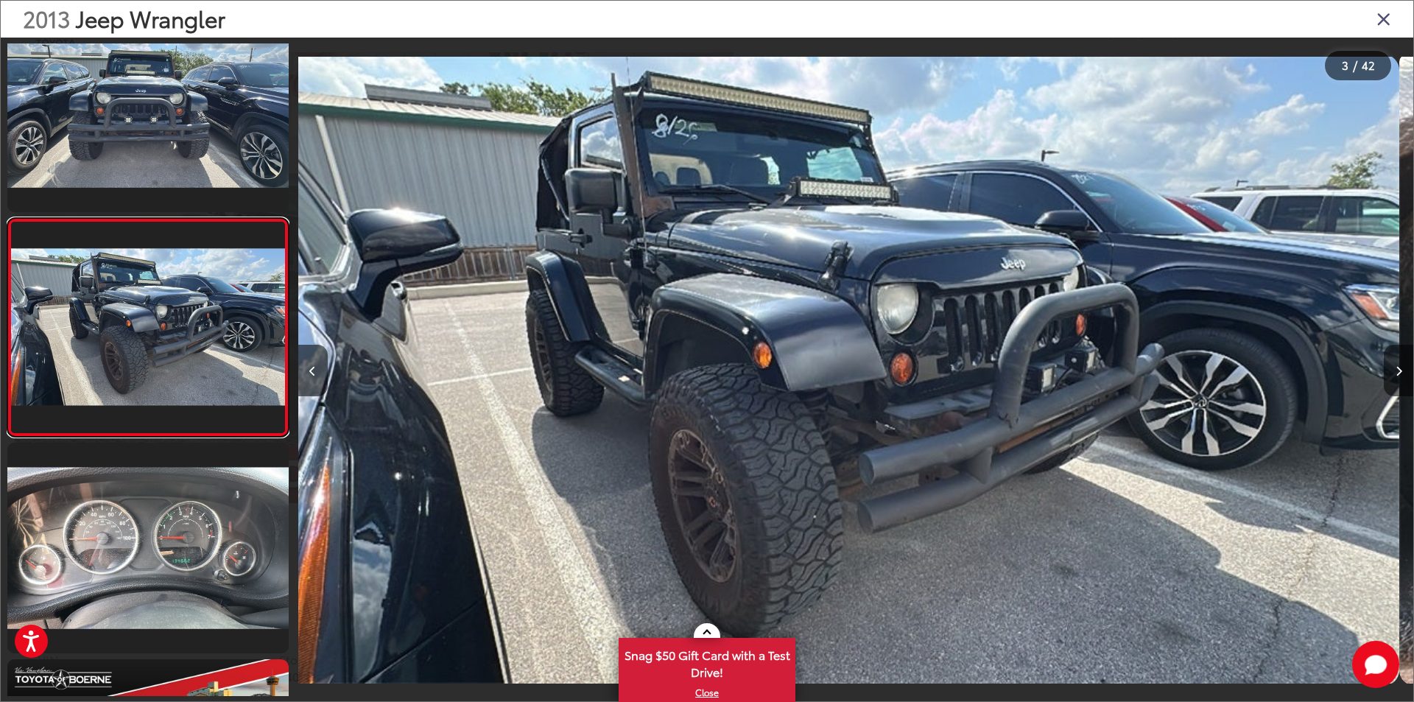
scroll to position [0, 2231]
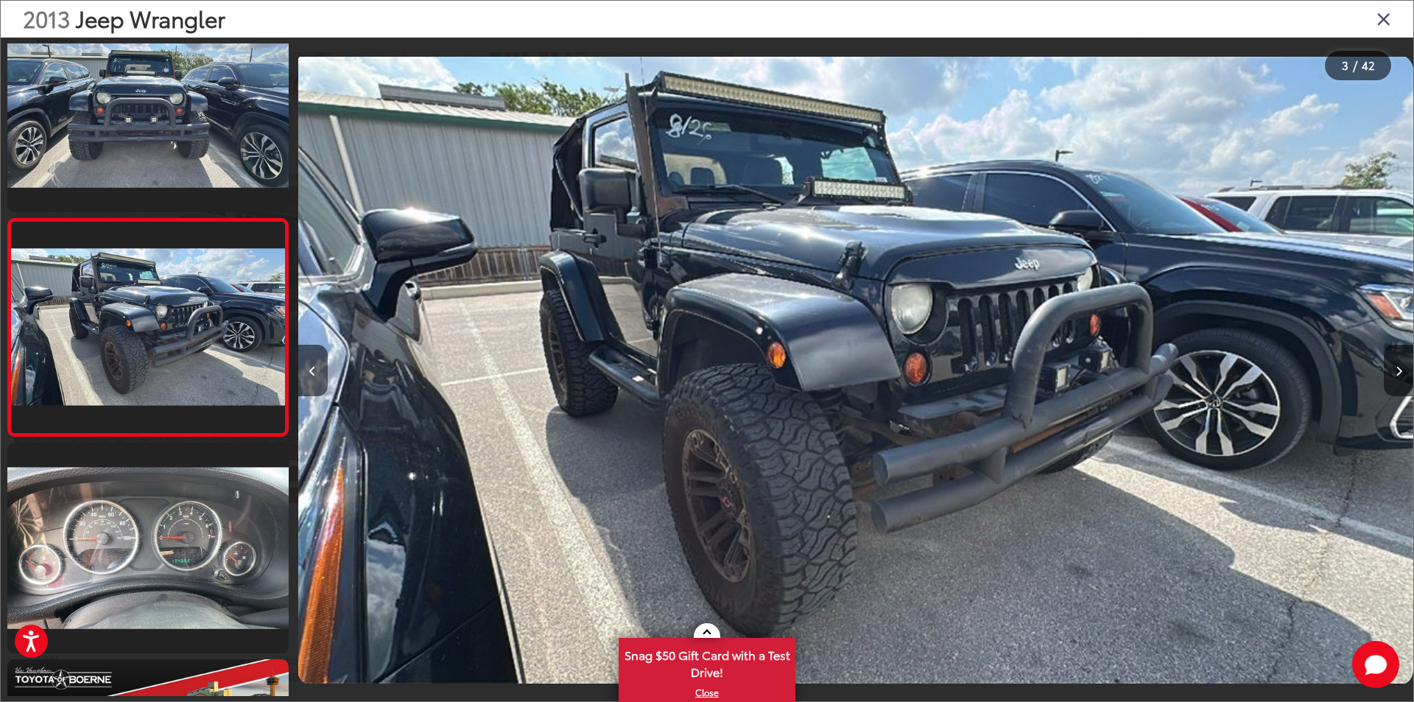
click at [1385, 20] on icon "Close gallery" at bounding box center [1383, 18] width 15 height 19
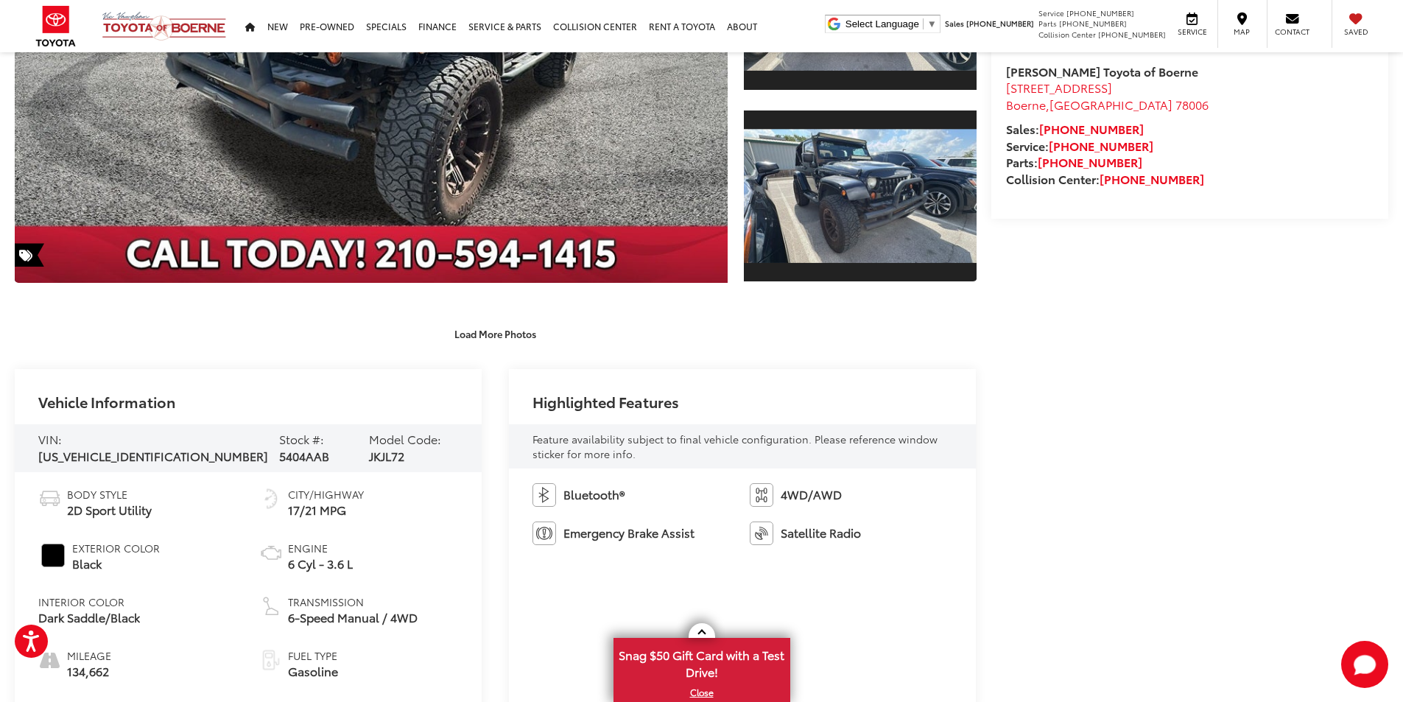
scroll to position [398, 0]
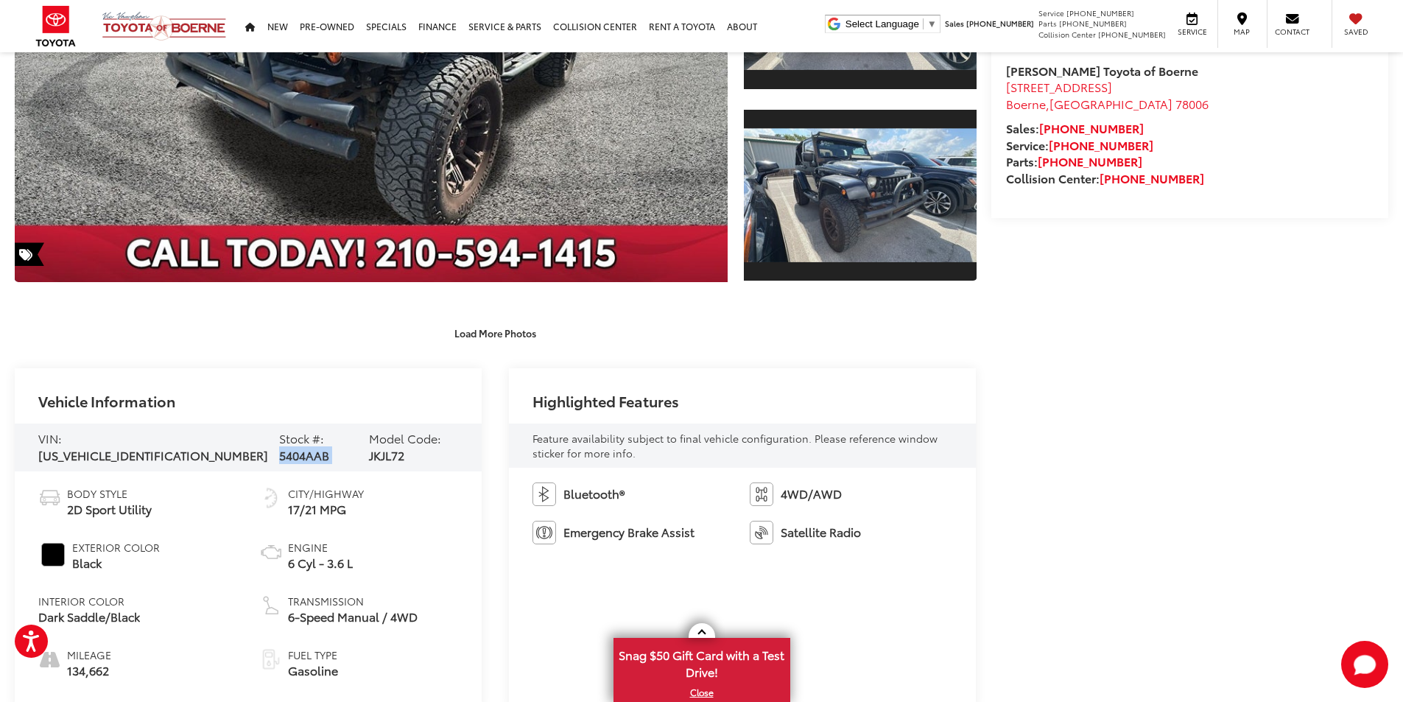
drag, startPoint x: 247, startPoint y: 447, endPoint x: 308, endPoint y: 443, distance: 60.6
click at [308, 443] on div "VIN: [US_VEHICLE_IDENTIFICATION_NUMBER] Stock #: 5404AAB Model Code: JKJL72" at bounding box center [248, 447] width 467 height 49
copy div "5404AAB"
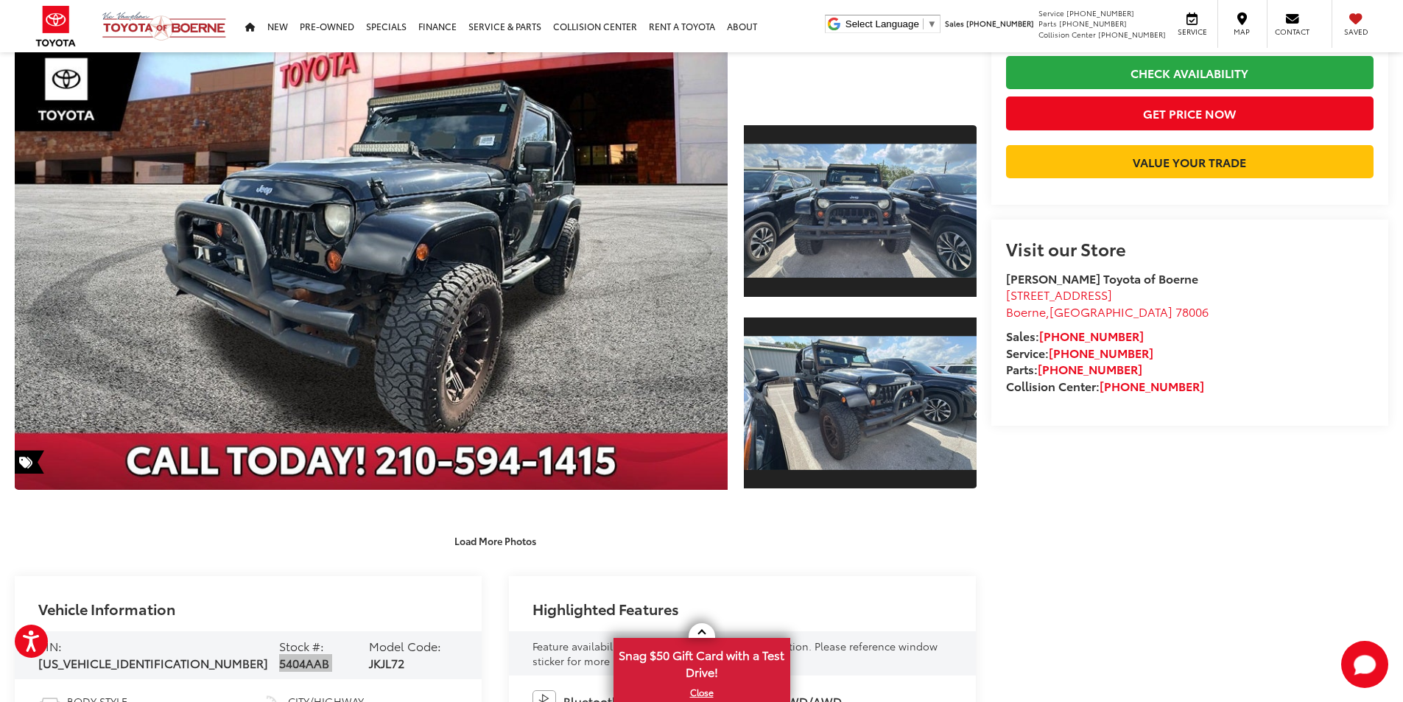
scroll to position [0, 0]
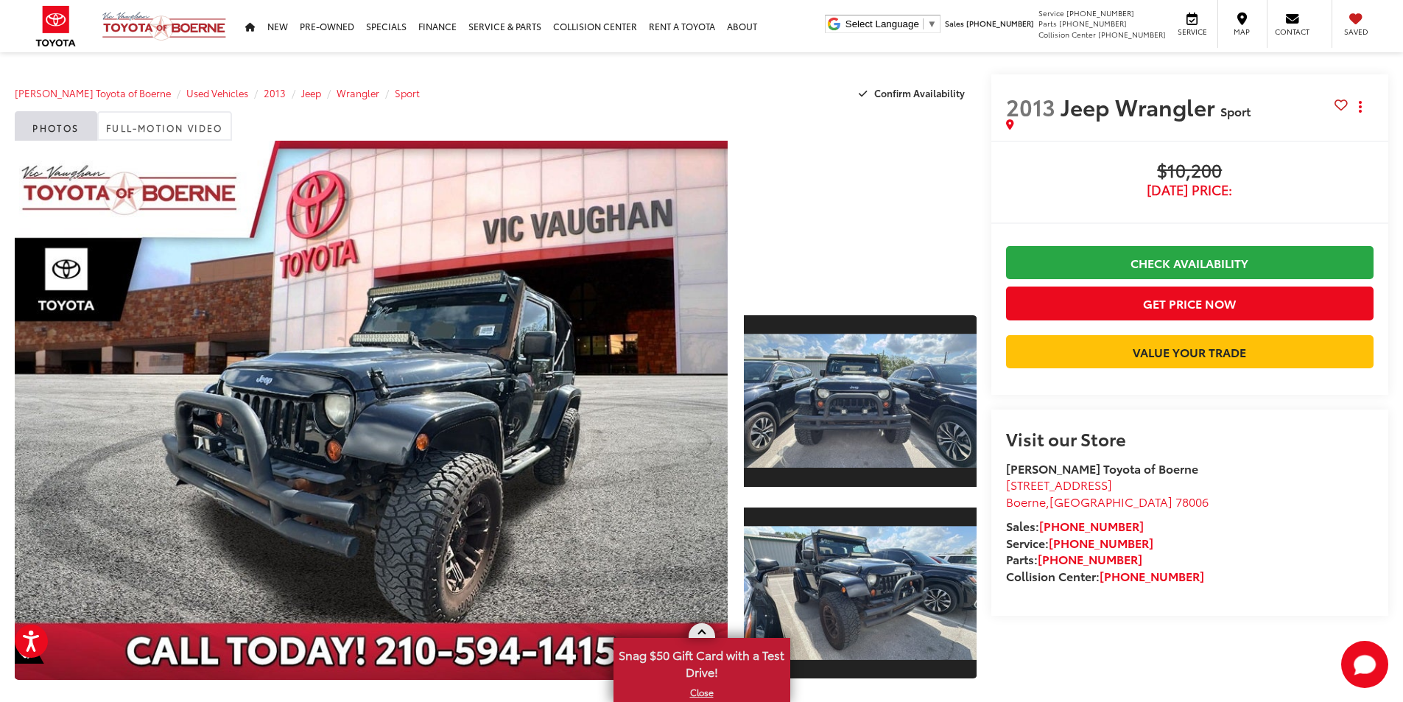
click at [702, 632] on span at bounding box center [701, 634] width 8 height 8
